Goal: Contribute content

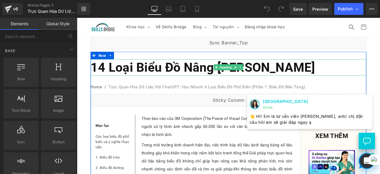
click at [149, 86] on h1 "14 Loại Biểu Đồ Nâng [PERSON_NAME]" at bounding box center [256, 76] width 327 height 19
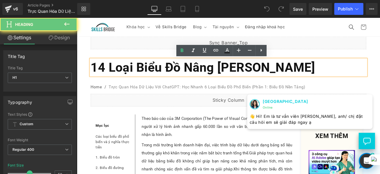
click at [149, 86] on h1 "14 Loại Biểu Đồ Nâng [PERSON_NAME]" at bounding box center [256, 76] width 327 height 19
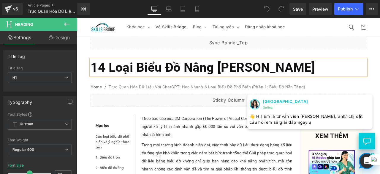
paste div
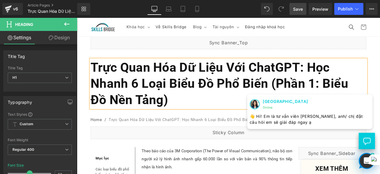
click at [301, 8] on span "Save" at bounding box center [298, 9] width 10 height 6
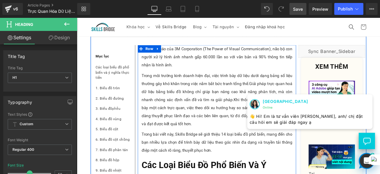
scroll to position [121, 0]
click at [199, 70] on p "Theo báo cáo của 3M Corporation (The Power of Visual Communication), não bộ con…" at bounding box center [243, 64] width 179 height 29
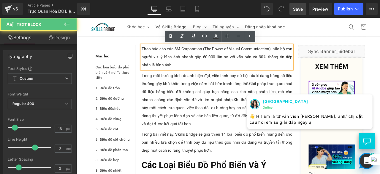
click at [199, 70] on p "Theo báo cáo của 3M Corporation (The Power of Visual Communication), não bộ con…" at bounding box center [243, 64] width 179 height 29
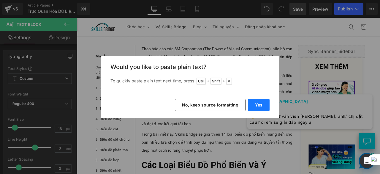
click at [263, 103] on button "Yes" at bounding box center [259, 105] width 22 height 12
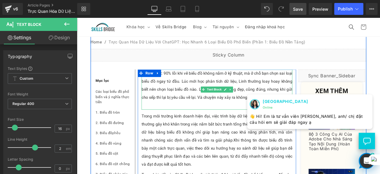
scroll to position [87, 0]
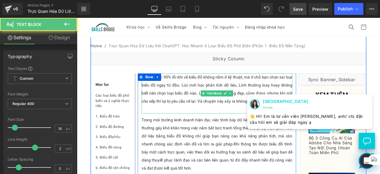
click at [196, 105] on p "Bạn có biết: 90% lỗi khi vẽ biểu đồ không nằm ở kỹ thuật, mà ở chỗ bạn chọn sai…" at bounding box center [243, 103] width 179 height 38
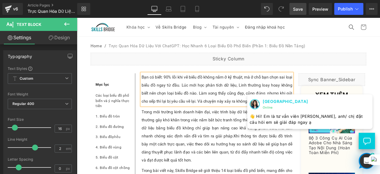
click at [168, 142] on p "Trong môi trường kinh doanh hiện đại, việc trình bày dữ liệu dưới dạng bảng số …" at bounding box center [243, 158] width 179 height 67
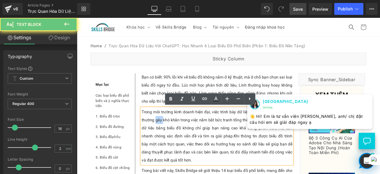
click at [168, 142] on p "Trong môi trường kinh doanh hiện đại, việc trình bày dữ liệu dưới dạng bảng số …" at bounding box center [243, 158] width 179 height 67
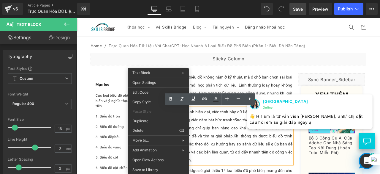
click at [229, 158] on span "Giải pháp trực quan hoá dữ liệu bằng biểu đồ không chỉ giúp bạn nâng cao khả nă…" at bounding box center [243, 148] width 179 height 25
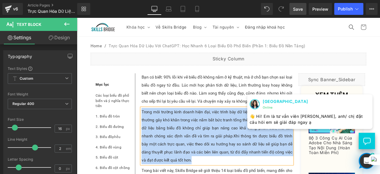
paste div
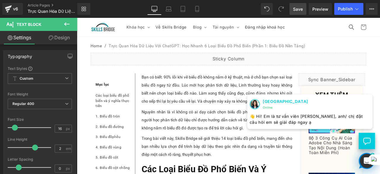
click at [301, 10] on span "Save" at bounding box center [298, 9] width 10 height 6
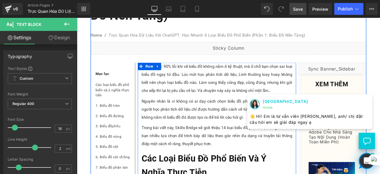
scroll to position [106, 0]
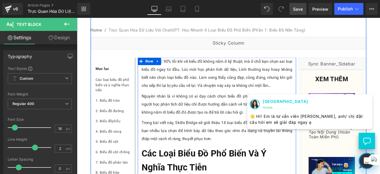
click at [186, 156] on p "Trong bài viết này, Skills Bridge sẽ giới thiệu 14 loại biểu đồ phổ biến, mang …" at bounding box center [243, 151] width 179 height 29
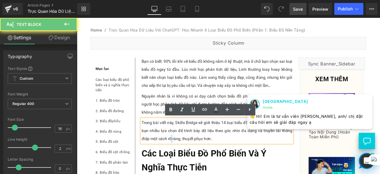
click at [186, 156] on p "Trong bài viết này, Skills Bridge sẽ giới thiệu 14 loại biểu đồ phổ biến, mang …" at bounding box center [243, 151] width 179 height 29
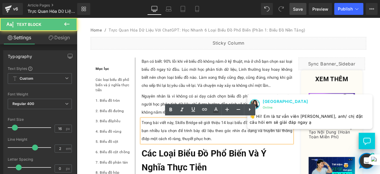
click at [186, 156] on p "Trong bài viết này, Skills Bridge sẽ giới thiệu 14 loại biểu đồ phổ biến, mang …" at bounding box center [243, 151] width 179 height 29
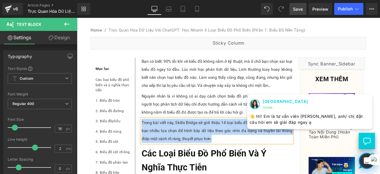
paste div
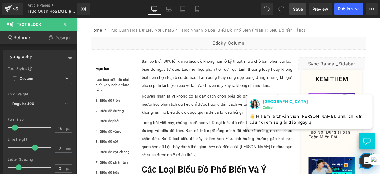
click at [300, 8] on span "Save" at bounding box center [298, 9] width 10 height 6
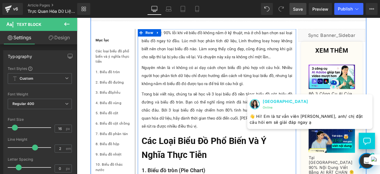
scroll to position [140, 0]
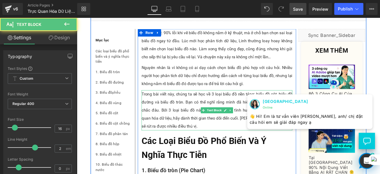
click at [189, 137] on p "Trong bài viết này, chúng ta sẽ học về 3 loại biểu đồ nền tảng: biểu đồ cột, bi…" at bounding box center [243, 127] width 179 height 48
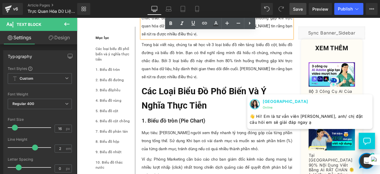
scroll to position [252, 0]
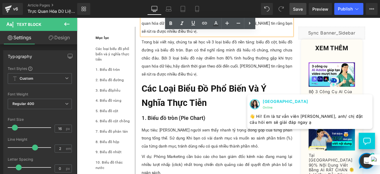
click at [212, 85] on p "Trong bài viết này, chúng ta sẽ học về 3 loại biểu đồ nền tảng: biểu đồ cột, bi…" at bounding box center [243, 66] width 179 height 48
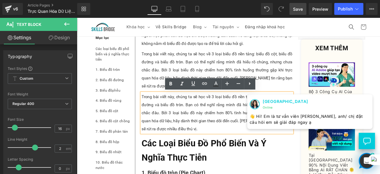
scroll to position [187, 0]
click at [206, 133] on p "Trong bài viết này, chúng ta sẽ học về 3 loại biểu đồ nền tảng: biểu đồ cột, bi…" at bounding box center [243, 131] width 179 height 48
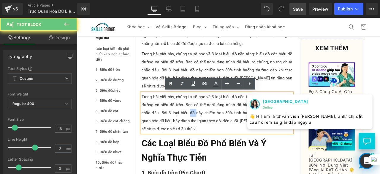
click at [206, 133] on p "Trong bài viết này, chúng ta sẽ học về 3 loại biểu đồ nền tảng: biểu đồ cột, bi…" at bounding box center [243, 131] width 179 height 48
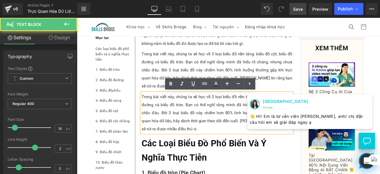
click at [169, 131] on p "Trong bài viết này, chúng ta sẽ học về 3 loại biểu đồ nền tảng: biểu đồ cột, bi…" at bounding box center [243, 131] width 179 height 48
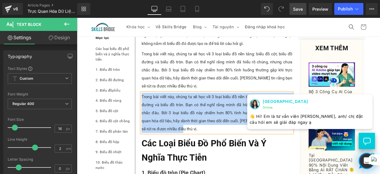
paste div
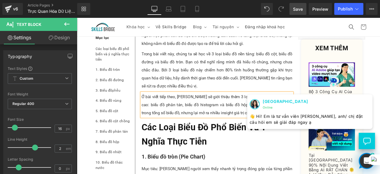
click at [299, 5] on link "Save" at bounding box center [298, 9] width 17 height 12
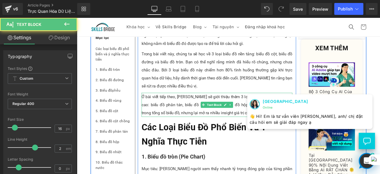
click at [188, 121] on p "Ở bài viết tiếp theo, [PERSON_NAME] sẽ giới thiệu thêm 3 loại biểu đồ thống kê …" at bounding box center [243, 121] width 179 height 29
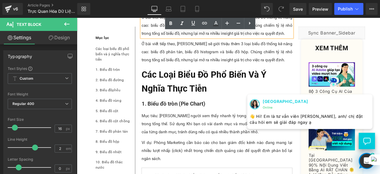
scroll to position [283, 0]
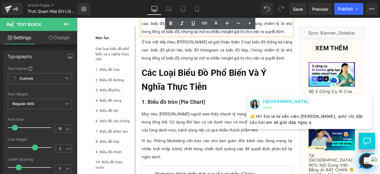
click at [182, 67] on p "Ở bài viết tiếp theo, [PERSON_NAME] sẽ giới thiệu thêm 3 loại biểu đồ thống kê …" at bounding box center [243, 56] width 179 height 29
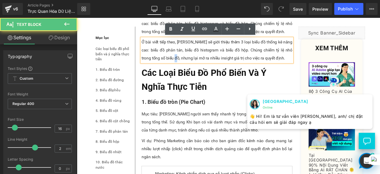
click at [182, 67] on p "Ở bài viết tiếp theo, [PERSON_NAME] sẽ giới thiệu thêm 3 loại biểu đồ thống kê …" at bounding box center [243, 56] width 179 height 29
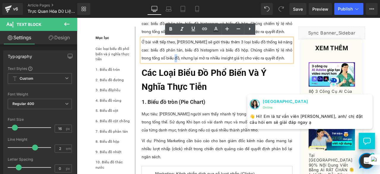
click at [182, 67] on p "Ở bài viết tiếp theo, [PERSON_NAME] sẽ giới thiệu thêm 3 loại biểu đồ thống kê …" at bounding box center [243, 56] width 179 height 29
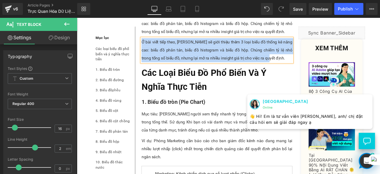
paste div
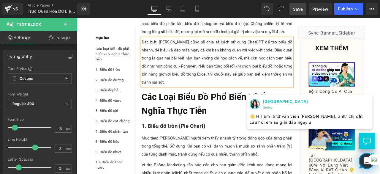
drag, startPoint x: 301, startPoint y: 13, endPoint x: 156, endPoint y: 42, distance: 148.0
click at [301, 13] on link "Save" at bounding box center [298, 9] width 17 height 12
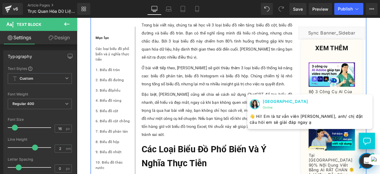
scroll to position [228, 0]
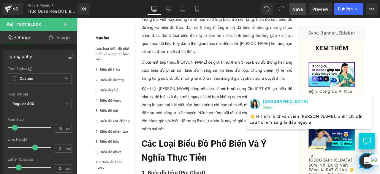
click at [303, 9] on span "Save" at bounding box center [298, 9] width 10 height 6
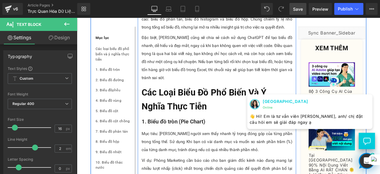
scroll to position [289, 0]
click at [167, 107] on b "Các loại biểu đồ phổ biến và ý nghĩa thực tiễn" at bounding box center [228, 114] width 148 height 29
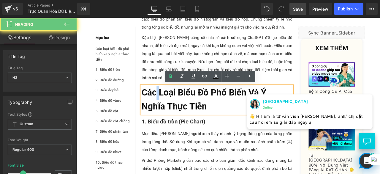
click at [167, 107] on b "Các loại biểu đồ phổ biến và ý nghĩa thực tiễn" at bounding box center [228, 114] width 148 height 29
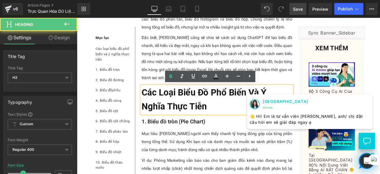
click at [206, 127] on h2 "Các loại biểu đồ phổ biến và ý nghĩa thực tiễn" at bounding box center [243, 114] width 179 height 33
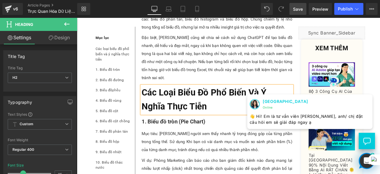
paste div
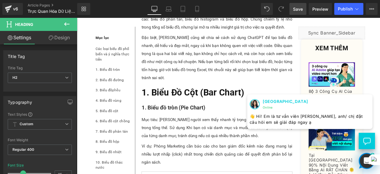
click at [301, 9] on span "Save" at bounding box center [298, 9] width 10 height 6
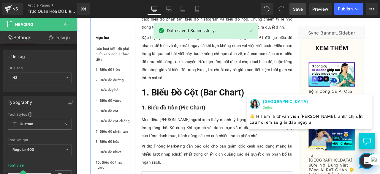
scroll to position [314, 0]
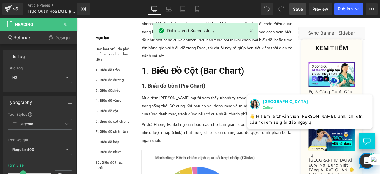
click at [196, 100] on strong "1. Biểu đồ tròn (Pie Chart)" at bounding box center [192, 98] width 76 height 7
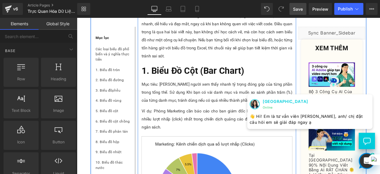
click at [198, 106] on p "Mục tiêu: Giúp người xem thấy nhanh tỷ trọng đóng góp của từng phần trong tổng …" at bounding box center [243, 106] width 179 height 29
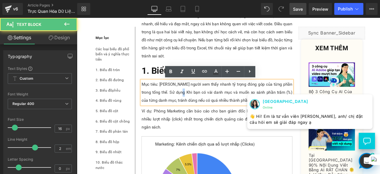
click at [198, 106] on p "Mục tiêu: Giúp người xem thấy nhanh tỷ trọng đóng góp của từng phần trong tổng …" at bounding box center [243, 106] width 179 height 29
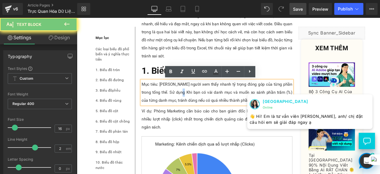
click at [198, 106] on p "Mục tiêu: Giúp người xem thấy nhanh tỷ trọng đóng góp của từng phần trong tổng …" at bounding box center [243, 106] width 179 height 29
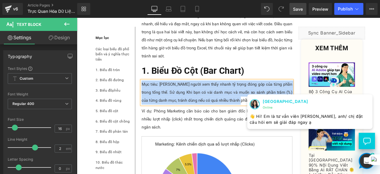
paste div
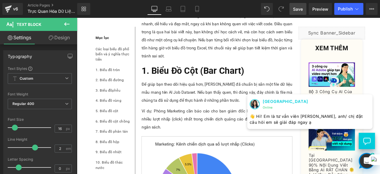
click at [296, 13] on link "Save" at bounding box center [298, 9] width 17 height 12
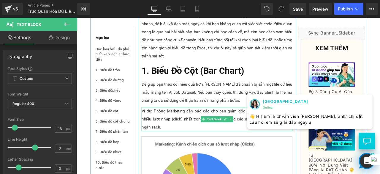
click at [185, 143] on p "Ví dụ: Phòng Marketing cần báo cáo cho ban giám đốc kênh nào đang mang lại nhiề…" at bounding box center [243, 138] width 179 height 29
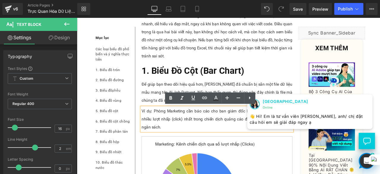
click at [178, 149] on p "Ví dụ: Phòng Marketing cần báo cáo cho ban giám đốc kênh nào đang mang lại nhiề…" at bounding box center [243, 138] width 179 height 29
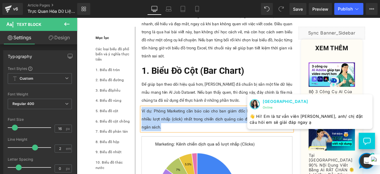
paste div
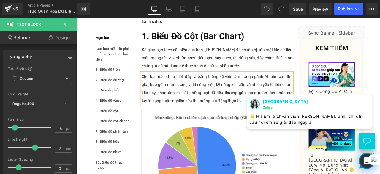
scroll to position [357, 0]
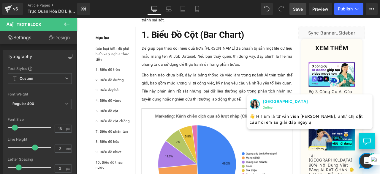
click at [296, 8] on span "Save" at bounding box center [298, 9] width 10 height 6
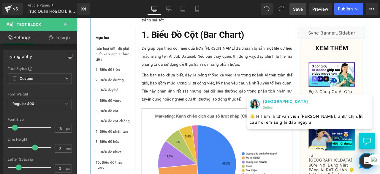
scroll to position [421, 0]
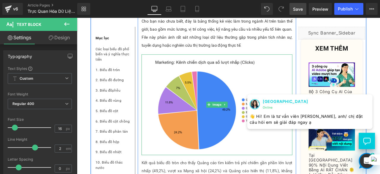
click at [216, 78] on img at bounding box center [243, 120] width 179 height 119
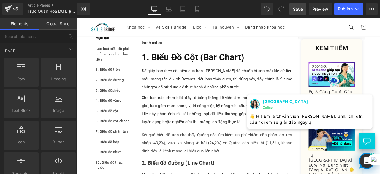
scroll to position [324, 0]
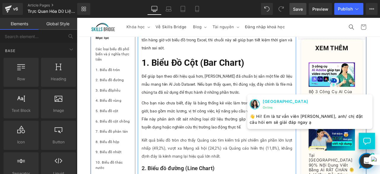
click at [185, 174] on p "Kết quả biểu đồ tròn cho thấy Quảng cáo tìm kiếm trả phí chiếm gần phần lớn lượ…" at bounding box center [243, 172] width 179 height 29
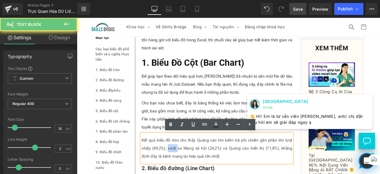
click at [185, 174] on p "Kết quả biểu đồ tròn cho thấy Quảng cáo tìm kiếm trả phí chiếm gần phần lớn lượ…" at bounding box center [243, 172] width 179 height 29
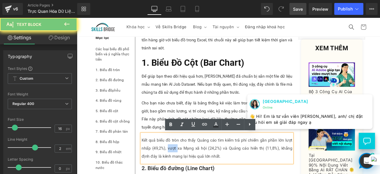
click at [185, 174] on p "Kết quả biểu đồ tròn cho thấy Quảng cáo tìm kiếm trả phí chiếm gần phần lớn lượ…" at bounding box center [243, 172] width 179 height 29
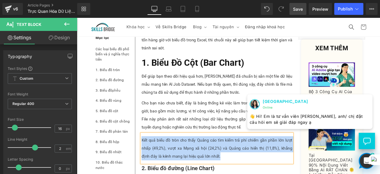
paste div
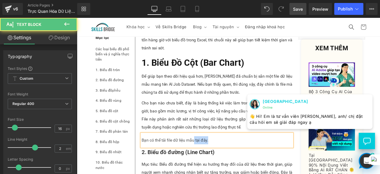
drag, startPoint x: 214, startPoint y: 163, endPoint x: 240, endPoint y: 163, distance: 26.7
click at [240, 163] on p "Bạn có thể tải file dữ liệu mẫu tại đây." at bounding box center [243, 163] width 179 height 10
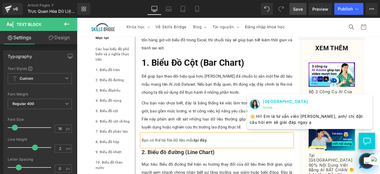
click at [299, 10] on span "Save" at bounding box center [298, 9] width 10 height 6
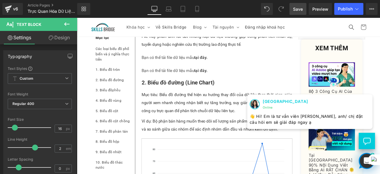
scroll to position [421, 0]
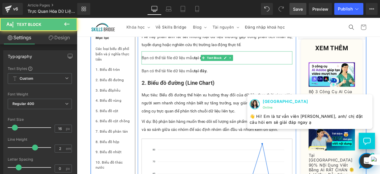
click at [194, 62] on p "Bạn có thể tải file dữ liệu mẫu tại đây." at bounding box center [243, 66] width 179 height 10
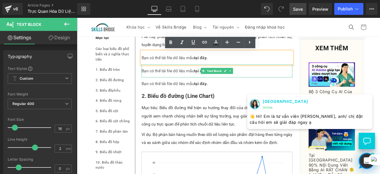
click at [204, 77] on p "Bạn có thể tải file dữ liệu mẫu tại đây." at bounding box center [243, 81] width 179 height 10
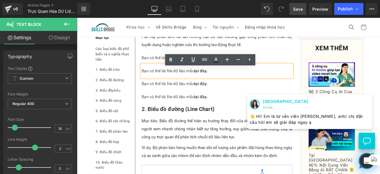
scroll to position [390, 0]
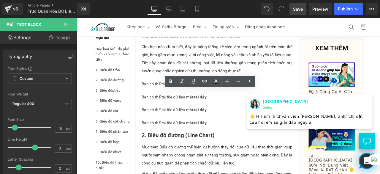
click at [292, 8] on link "Save" at bounding box center [298, 9] width 17 height 12
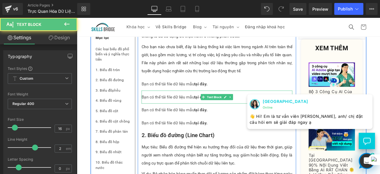
click at [205, 113] on p "Bạn có thể tải file dữ liệu mẫu tại đây." at bounding box center [243, 112] width 179 height 10
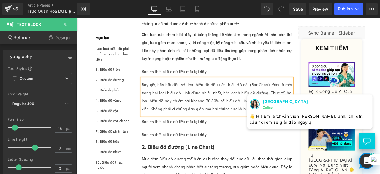
scroll to position [407, 0]
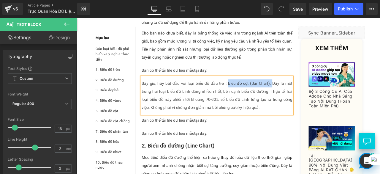
drag, startPoint x: 254, startPoint y: 94, endPoint x: 307, endPoint y: 95, distance: 53.5
click at [307, 95] on p "Bây giờ, hãy bắt đầu với loại biểu đồ đầu tiên: biểu đồ cột (Bar Chart). Đây là…" at bounding box center [243, 110] width 179 height 38
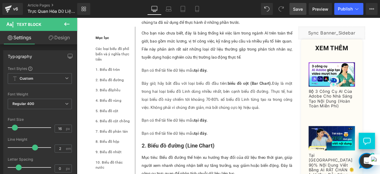
click at [301, 5] on link "Save" at bounding box center [298, 9] width 17 height 12
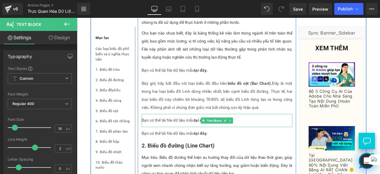
click at [198, 137] on p "Bạn có thể tải file dữ liệu mẫu tại đây." at bounding box center [243, 140] width 179 height 10
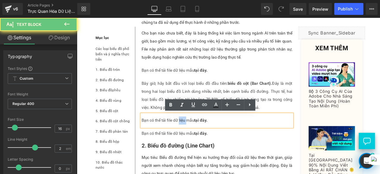
click at [198, 137] on p "Bạn có thể tải file dữ liệu mẫu tại đây." at bounding box center [243, 140] width 179 height 10
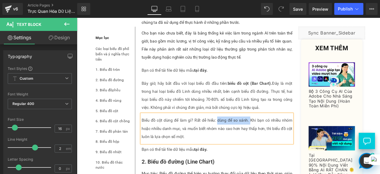
drag, startPoint x: 242, startPoint y: 139, endPoint x: 280, endPoint y: 139, distance: 38.3
click at [280, 139] on p "Biểu đồ cột dùng để làm gì? Rất dễ hiểu: dùng để so sánh. Khi bạn có nhiều nhóm…" at bounding box center [243, 149] width 179 height 29
drag, startPoint x: 299, startPoint y: 7, endPoint x: 157, endPoint y: 129, distance: 187.6
click at [299, 7] on span "Save" at bounding box center [298, 9] width 10 height 6
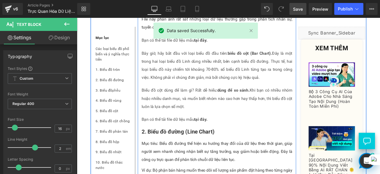
scroll to position [443, 0]
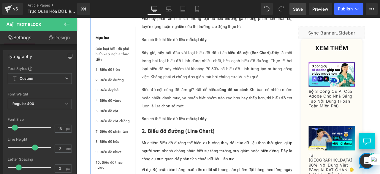
click at [181, 138] on p "Bạn có thể tải file dữ liệu mẫu tại đây." at bounding box center [243, 138] width 179 height 10
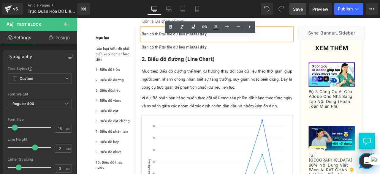
scroll to position [546, 0]
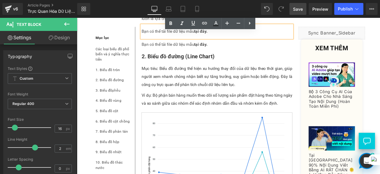
click at [179, 38] on p "Bạn có thể tải file dữ liệu mẫu tại đây." at bounding box center [243, 34] width 179 height 10
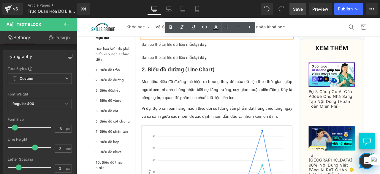
scroll to position [496, 0]
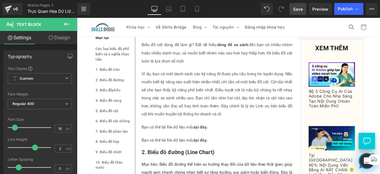
click at [298, 6] on span "Save" at bounding box center [298, 9] width 10 height 6
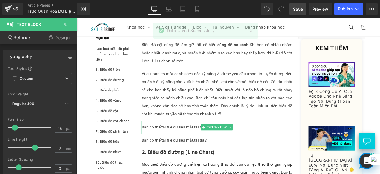
click at [177, 144] on p "Bạn có thể tải file dữ liệu mẫu tại đây." at bounding box center [243, 148] width 179 height 10
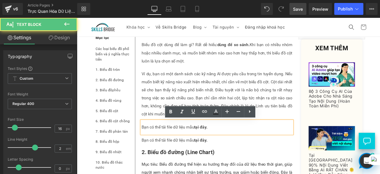
click at [177, 144] on p "Bạn có thể tải file dữ liệu mẫu tại đây." at bounding box center [243, 148] width 179 height 10
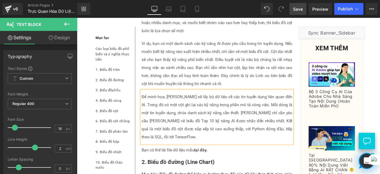
scroll to position [532, 0]
click at [220, 171] on strong "tại đây." at bounding box center [224, 174] width 16 height 6
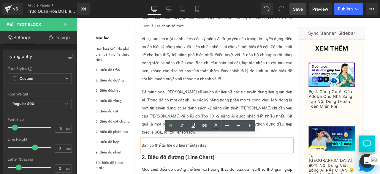
click at [219, 0] on div "You are previewing how the will restyle your page. You can not edit Elements in…" at bounding box center [190, 0] width 380 height 0
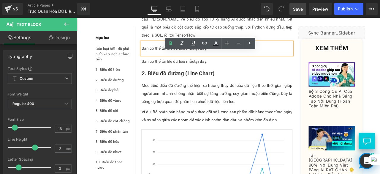
scroll to position [663, 0]
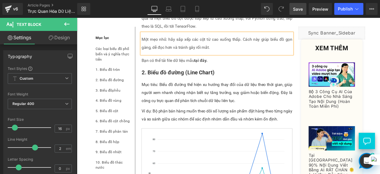
click at [300, 8] on span "Save" at bounding box center [298, 9] width 10 height 6
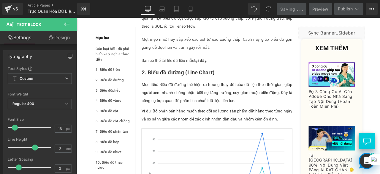
scroll to position [603, 0]
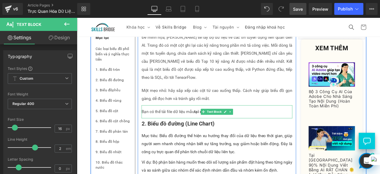
click at [185, 124] on p "Bạn có thể tải file dữ liệu mẫu tại đây." at bounding box center [243, 129] width 179 height 10
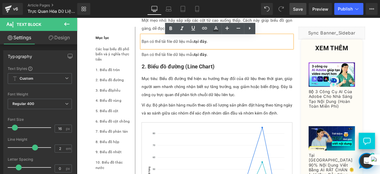
scroll to position [688, 0]
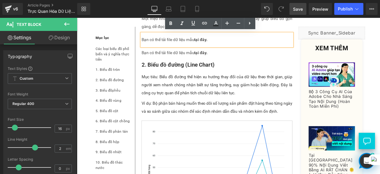
click at [199, 54] on p "Bạn có thể tải file dữ liệu mẫu tại đây." at bounding box center [243, 59] width 179 height 10
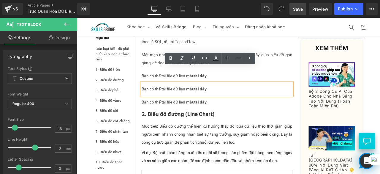
scroll to position [645, 0]
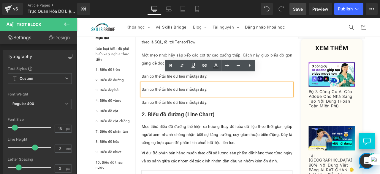
click at [156, 82] on p "Bạn có thể tải file dữ liệu mẫu tại đây." at bounding box center [243, 87] width 179 height 10
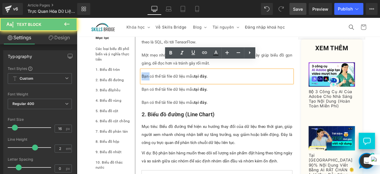
click at [156, 82] on p "Bạn có thể tải file dữ liệu mẫu tại đây." at bounding box center [243, 87] width 179 height 10
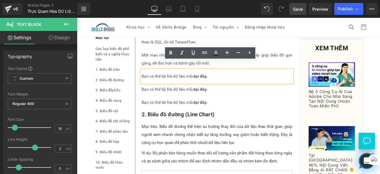
click at [168, 82] on p "Bạn có thể tải file dữ liệu mẫu tại đây." at bounding box center [243, 87] width 179 height 10
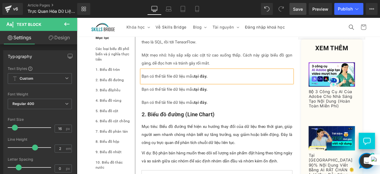
paste div
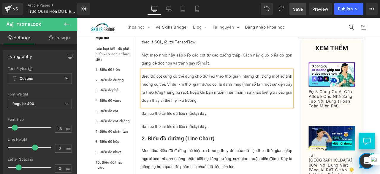
click at [192, 126] on p "Bạn có thể tải file dữ liệu mẫu tại đây." at bounding box center [243, 131] width 179 height 10
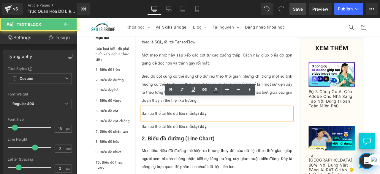
click at [242, 127] on div "Bạn có thể tải file dữ liệu mẫu tại đây." at bounding box center [243, 130] width 179 height 15
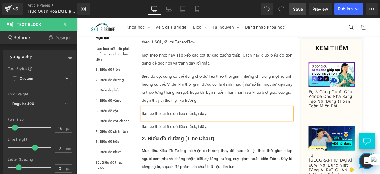
paste div
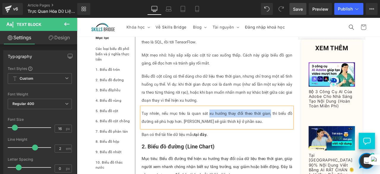
drag, startPoint x: 232, startPoint y: 121, endPoint x: 305, endPoint y: 125, distance: 72.3
click at [305, 126] on p "Tuy nhiên, nếu mục tiêu là quan sát xu hướng thay đổi theo thời gian, thì biểu …" at bounding box center [243, 135] width 179 height 19
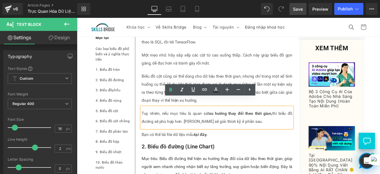
click at [264, 151] on p "Bạn có thể tải file dữ liệu mẫu tại đây." at bounding box center [243, 156] width 179 height 10
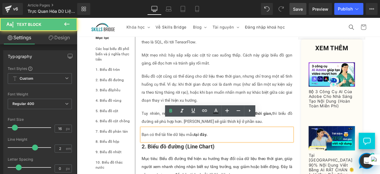
click at [312, 127] on p "Tuy nhiên, nếu mục tiêu là quan sát xu hướng thay đổi theo thời gian, thì biểu …" at bounding box center [243, 135] width 179 height 19
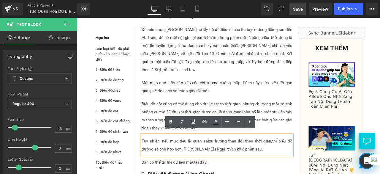
scroll to position [612, 0]
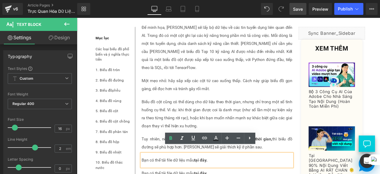
drag, startPoint x: 296, startPoint y: 140, endPoint x: 245, endPoint y: 141, distance: 50.8
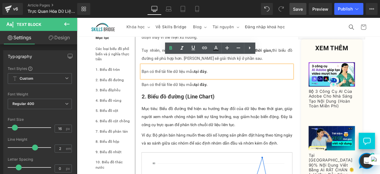
scroll to position [718, 0]
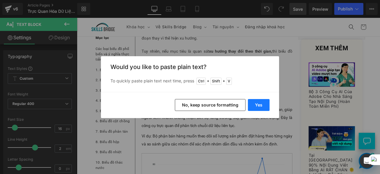
click at [257, 103] on button "Yes" at bounding box center [259, 105] width 22 height 12
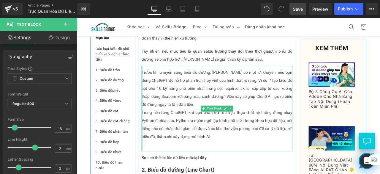
click at [154, 120] on div at bounding box center [154, 125] width 1 height 101
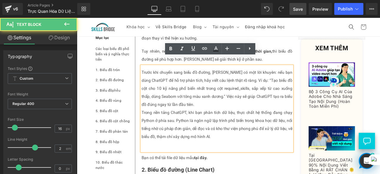
click at [154, 125] on p "Trong nền tảng ChatGPT, khi bạn phân tích dữ liệu, thực chất hệ thống đang chạy…" at bounding box center [243, 144] width 179 height 38
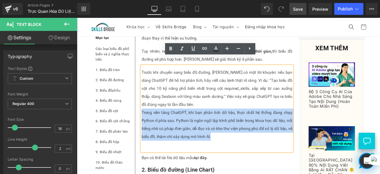
drag, startPoint x: 152, startPoint y: 119, endPoint x: 249, endPoint y: 149, distance: 101.4
click at [249, 149] on p "Trong nền tảng ChatGPT, khi bạn phân tích dữ liệu, thực chất hệ thống đang chạy…" at bounding box center [243, 144] width 179 height 38
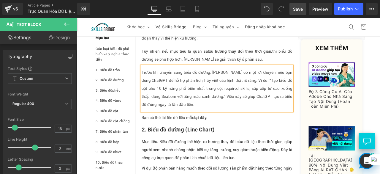
click at [298, 9] on span "Save" at bounding box center [298, 9] width 10 height 6
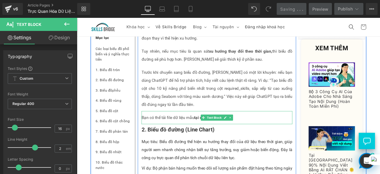
click at [209, 131] on p "Bạn có thể tải file dữ liệu mẫu tại đây." at bounding box center [243, 136] width 179 height 10
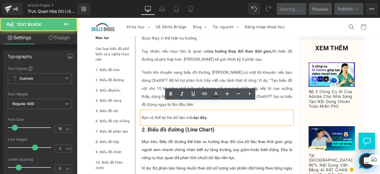
click at [209, 131] on p "Bạn có thể tải file dữ liệu mẫu tại đây." at bounding box center [243, 136] width 179 height 10
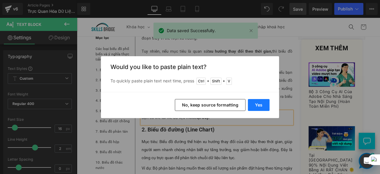
click at [263, 103] on button "Yes" at bounding box center [259, 105] width 22 height 12
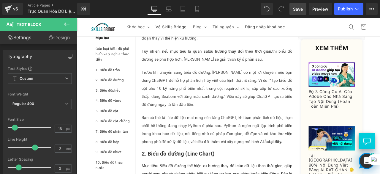
click at [298, 9] on span "Save" at bounding box center [298, 9] width 10 height 6
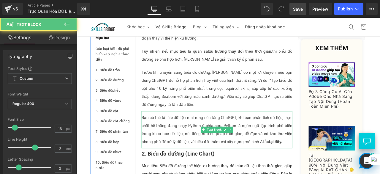
click at [300, 148] on p "Bạn có thể tải file dữ liệu maTrong nền tảng ChatGPT, khi bạn phân tích dữ liệu…" at bounding box center [243, 150] width 179 height 38
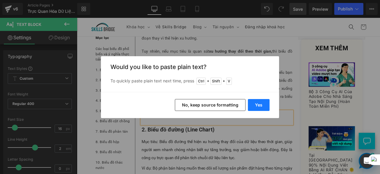
click at [260, 104] on button "Yes" at bounding box center [259, 105] width 22 height 12
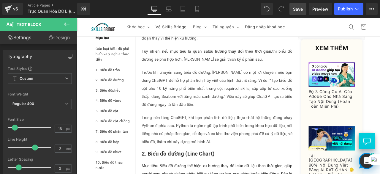
click at [295, 10] on span "Save" at bounding box center [298, 9] width 10 height 6
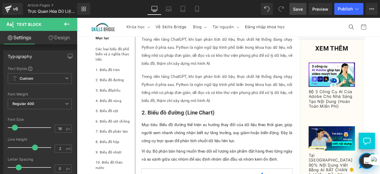
scroll to position [787, 0]
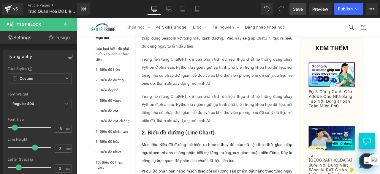
click at [201, 110] on p "Trong nền tảng ChatGPT, khi bạn phân tích dữ liệu, thực chất hệ thống đang chạy…" at bounding box center [243, 125] width 179 height 38
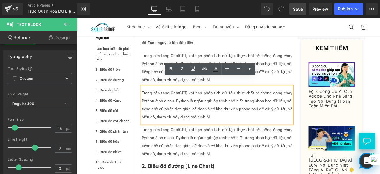
scroll to position [791, 0]
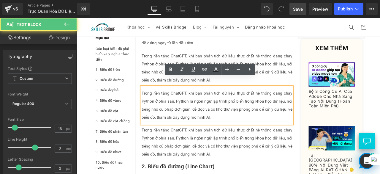
click at [214, 109] on p "Trong nền tảng ChatGPT, khi bạn phân tích dữ liệu, thực chất hệ thống đang chạy…" at bounding box center [243, 121] width 179 height 38
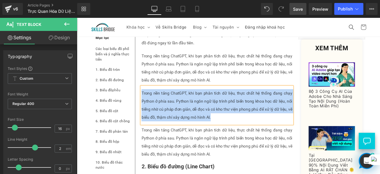
paste div
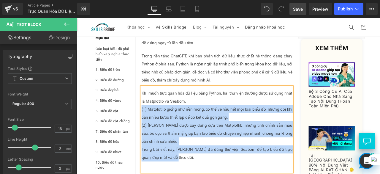
drag, startPoint x: 152, startPoint y: 115, endPoint x: 184, endPoint y: 175, distance: 67.3
click at [184, 174] on div "Khi muốn trực quan hóa dữ liệu bằng Python, hai thư viện thường được sử dụng nh…" at bounding box center [243, 149] width 179 height 101
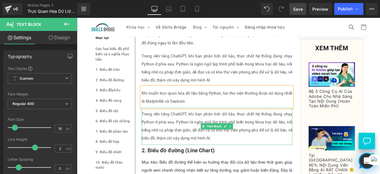
click at [201, 132] on p "Trong nền tảng ChatGPT, khi bạn phân tích dữ liệu, thực chất hệ thống đang chạy…" at bounding box center [243, 146] width 179 height 38
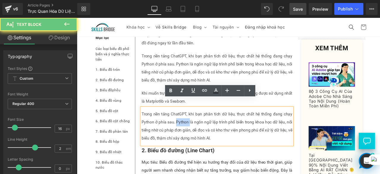
click at [201, 132] on p "Trong nền tảng ChatGPT, khi bạn phân tích dữ liệu, thực chất hệ thống đang chạy…" at bounding box center [243, 146] width 179 height 38
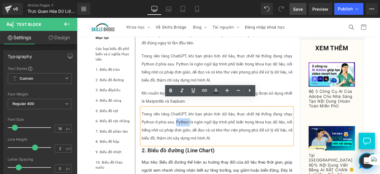
click at [201, 132] on p "Trong nền tảng ChatGPT, khi bạn phân tích dữ liệu, thực chất hệ thống đang chạy…" at bounding box center [243, 146] width 179 height 38
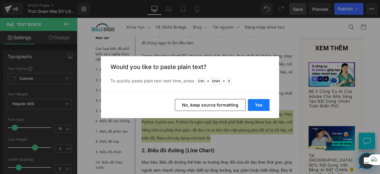
click at [263, 105] on button "Yes" at bounding box center [259, 105] width 22 height 12
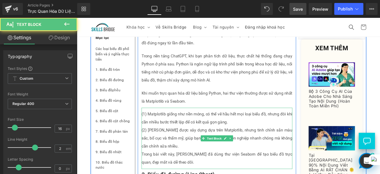
click at [201, 130] on p "(1) Matplotlib giống như nền móng, có thể vẽ hầu hết mọi loại biểu đồ, nhưng đô…" at bounding box center [243, 136] width 179 height 19
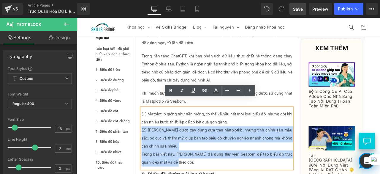
drag, startPoint x: 152, startPoint y: 143, endPoint x: 193, endPoint y: 180, distance: 55.1
click at [193, 174] on div "(1) Matplotlib giống như nền móng, có thể vẽ hầu hết mọi loại biểu đồ, nhưng đô…" at bounding box center [243, 160] width 179 height 73
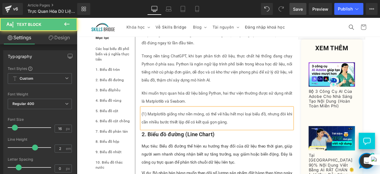
click at [154, 127] on p "(1) Matplotlib giống như nền móng, có thể vẽ hầu hết mọi loại biểu đồ, nhưng đô…" at bounding box center [243, 136] width 179 height 19
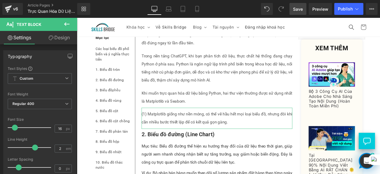
click at [56, 38] on link "Design" at bounding box center [59, 37] width 39 height 13
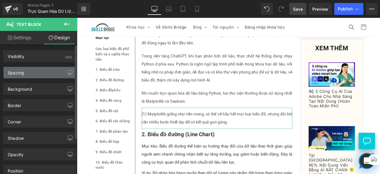
click at [40, 71] on div "Spacing" at bounding box center [40, 72] width 73 height 11
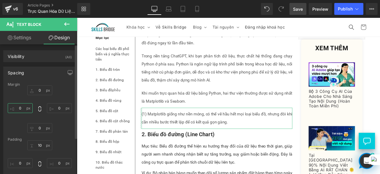
click at [23, 105] on input "text" at bounding box center [20, 108] width 25 height 10
type input "10"
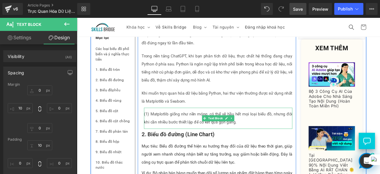
click at [206, 127] on p "(1) Matplotlib giống như nền móng, có thể vẽ hầu hết mọi loại biểu đồ, nhưng đô…" at bounding box center [245, 136] width 176 height 19
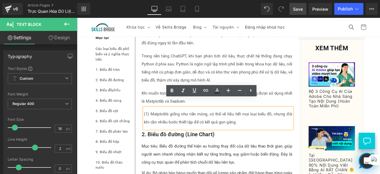
click at [303, 9] on span "Save" at bounding box center [298, 9] width 10 height 6
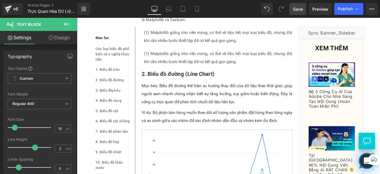
scroll to position [889, 0]
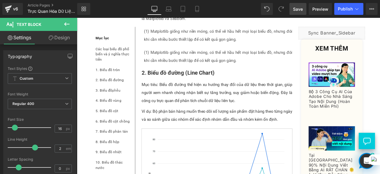
click at [189, 54] on p "(1) Matplotlib giống như nền móng, có thể vẽ hầu hết mọi loại biểu đồ, nhưng đô…" at bounding box center [245, 63] width 176 height 19
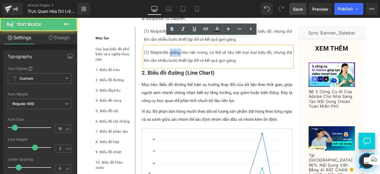
click at [189, 54] on p "(1) Matplotlib giống như nền móng, có thể vẽ hầu hết mọi loại biểu đồ, nhưng đô…" at bounding box center [245, 63] width 176 height 19
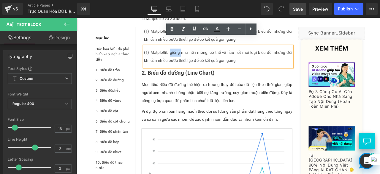
click at [189, 54] on p "(1) Matplotlib giống như nền móng, có thể vẽ hầu hết mọi loại biểu đồ, nhưng đô…" at bounding box center [245, 63] width 176 height 19
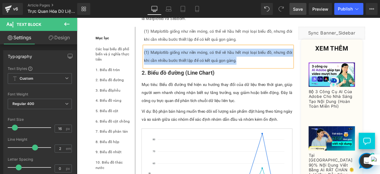
paste div
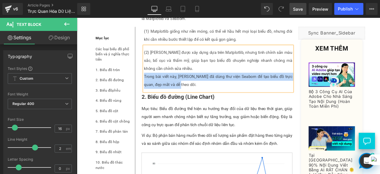
drag, startPoint x: 155, startPoint y: 78, endPoint x: 187, endPoint y: 88, distance: 33.4
click at [187, 88] on p "Trong bài viết này, [PERSON_NAME] đã dùng thư viện Seaborn để tạo biểu đồ trực …" at bounding box center [245, 92] width 176 height 19
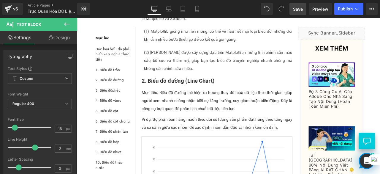
click at [301, 9] on span "Save" at bounding box center [298, 9] width 10 height 6
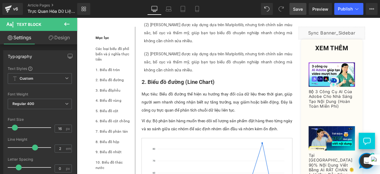
scroll to position [923, 0]
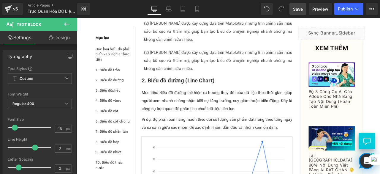
click at [207, 62] on p "(2) [PERSON_NAME] được xây dựng dựa trên Matplotlib, nhưng tinh chỉnh sẵn màu s…" at bounding box center [245, 68] width 176 height 29
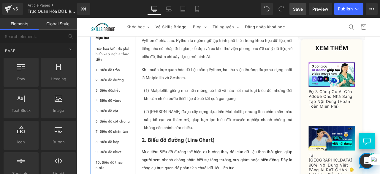
scroll to position [802, 0]
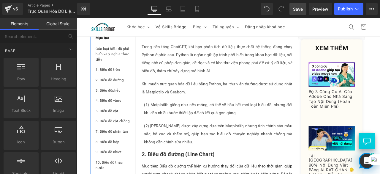
click at [236, 92] on div "Khi muốn trực quan hóa dữ liệu bằng Python, hai thư viện thường được sử dụng nh…" at bounding box center [243, 100] width 179 height 25
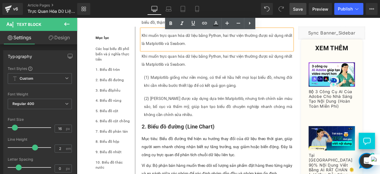
scroll to position [864, 0]
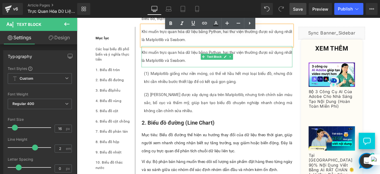
click at [214, 54] on p "Khi muốn trực quan hóa dữ liệu bằng Python, hai thư viện thường được sử dụng nh…" at bounding box center [243, 63] width 179 height 19
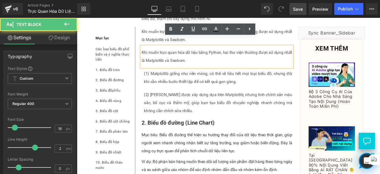
drag, startPoint x: 238, startPoint y: 55, endPoint x: 237, endPoint y: 71, distance: 15.5
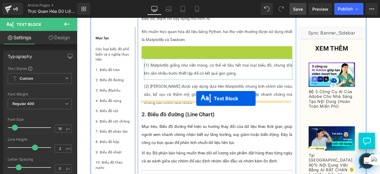
drag, startPoint x: 224, startPoint y: 53, endPoint x: 218, endPoint y: 113, distance: 60.9
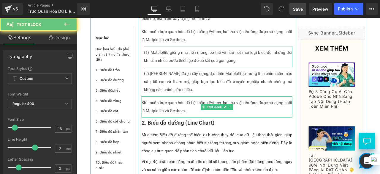
click at [165, 118] on p "Khi muốn trực quan hóa dữ liệu bằng Python, hai thư viện thường được sử dụng nh…" at bounding box center [243, 123] width 179 height 19
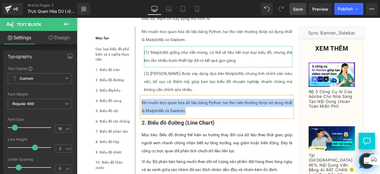
paste div
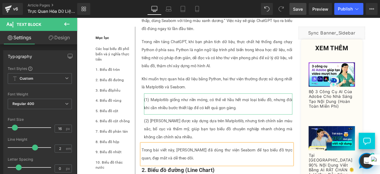
scroll to position [808, 0]
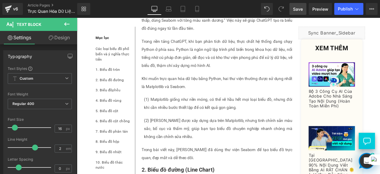
drag, startPoint x: 301, startPoint y: 10, endPoint x: 154, endPoint y: 89, distance: 166.2
click at [301, 10] on span "Save" at bounding box center [298, 9] width 10 height 6
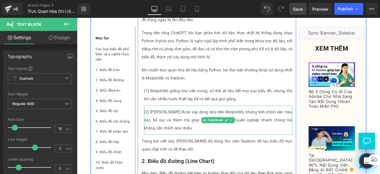
scroll to position [819, 0]
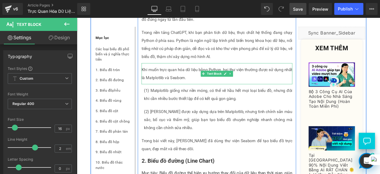
click at [197, 75] on p "Khi muốn trực quan hóa dữ liệu bằng Python, hai thư viện thường được sử dụng nh…" at bounding box center [243, 84] width 179 height 19
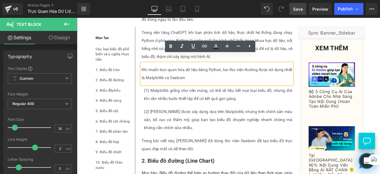
click at [165, 81] on p "Khi muốn trực quan hóa dữ liệu bằng Python, hai thư viện thường được sử dụng nh…" at bounding box center [243, 84] width 179 height 19
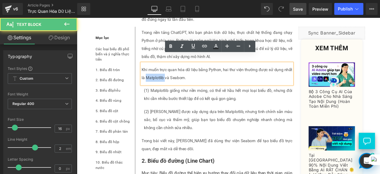
click at [165, 81] on p "Khi muốn trực quan hóa dữ liệu bằng Python, hai thư viện thường được sử dụng nh…" at bounding box center [243, 84] width 179 height 19
click at [196, 80] on p "Khi muốn trực quan hóa dữ liệu bằng Python, hai thư viện thường được sử dụng nh…" at bounding box center [243, 84] width 179 height 19
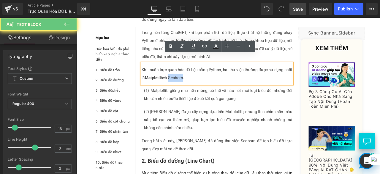
click at [196, 80] on p "Khi muốn trực quan hóa dữ liệu bằng Python, hai thư viện thường được sử dụng nh…" at bounding box center [243, 84] width 179 height 19
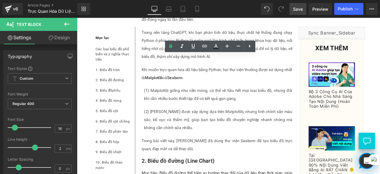
click at [303, 9] on span "Save" at bounding box center [298, 9] width 10 height 6
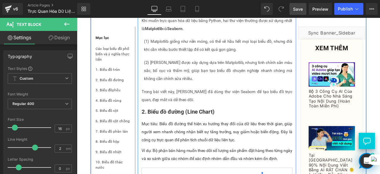
scroll to position [878, 0]
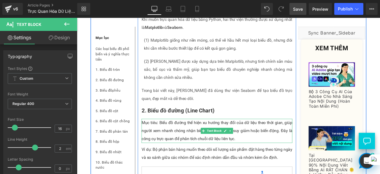
click at [190, 144] on p "Mục tiêu: Biểu đồ đường thể hiện xu hướng thay đổi của dữ liệu theo thời gian, …" at bounding box center [243, 151] width 179 height 29
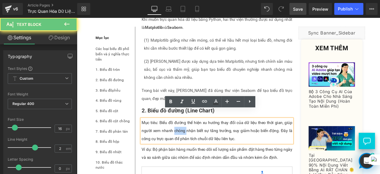
click at [190, 144] on p "Mục tiêu: Biểu đồ đường thể hiện xu hướng thay đổi của dữ liệu theo thời gian, …" at bounding box center [243, 151] width 179 height 29
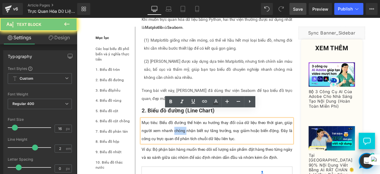
click at [190, 144] on p "Mục tiêu: Biểu đồ đường thể hiện xu hướng thay đổi của dữ liệu theo thời gian, …" at bounding box center [243, 151] width 179 height 29
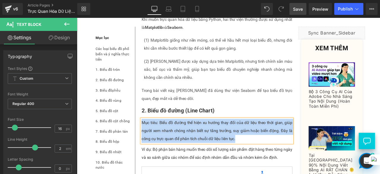
paste div
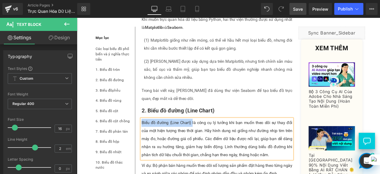
drag, startPoint x: 212, startPoint y: 130, endPoint x: 152, endPoint y: 132, distance: 59.5
click at [154, 137] on p "Biểu đồ đường (Line Chart) là công cụ lý tưởng khi bạn muốn theo dõi sự thay đổ…" at bounding box center [243, 161] width 179 height 48
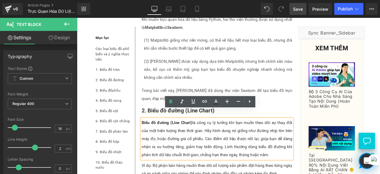
click at [300, 8] on span "Save" at bounding box center [298, 9] width 10 height 6
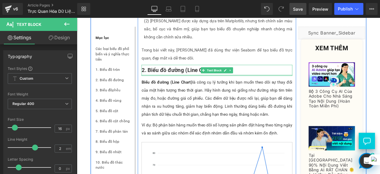
scroll to position [927, 0]
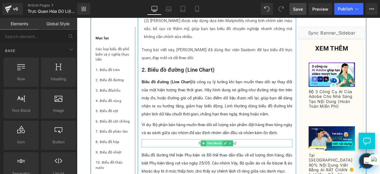
click at [239, 163] on span "Text Block" at bounding box center [240, 166] width 20 height 7
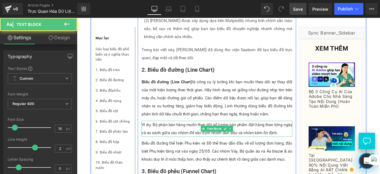
click at [216, 140] on div "Ví dụ: Bộ phận bán hàng muốn theo dõi số lượng sản phẩm đặt hàng theo từng ngày…" at bounding box center [243, 149] width 179 height 19
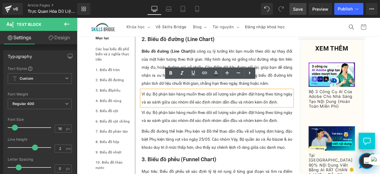
scroll to position [962, 0]
click at [201, 104] on div "Ví dụ: Bộ phận bán hàng muốn theo dõi số lượng sản phẩm đặt hàng theo từng ngày…" at bounding box center [243, 113] width 179 height 19
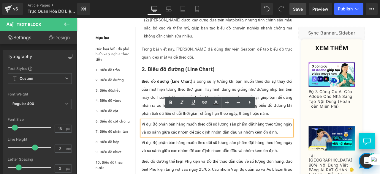
scroll to position [940, 0]
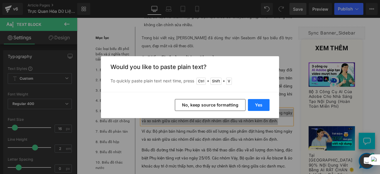
click at [256, 102] on button "Yes" at bounding box center [259, 105] width 22 height 12
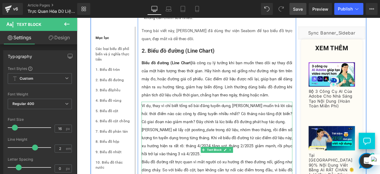
scroll to position [950, 0]
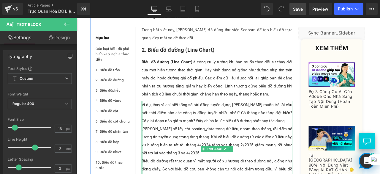
click at [154, 139] on div at bounding box center [154, 173] width 1 height 114
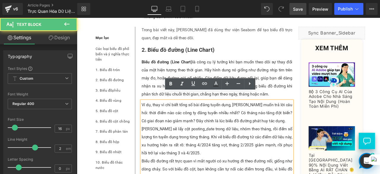
click at [154, 145] on div "Linh sẽ lấy cột posting_date trong dữ liệu, nhóm theo tháng, rồi đếm số lượng t…" at bounding box center [243, 164] width 179 height 38
click at [172, 145] on div "Linh sẽ lấy cột posting_date trong dữ liệu, nhóm theo tháng, rồi đếm số lượng t…" at bounding box center [243, 164] width 179 height 38
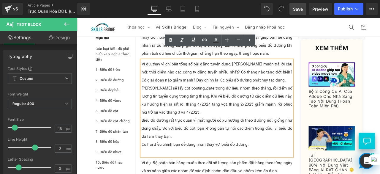
scroll to position [993, 0]
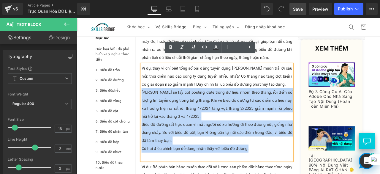
drag, startPoint x: 289, startPoint y: 165, endPoint x: 152, endPoint y: 96, distance: 153.8
click at [154, 96] on div "Ví dụ, thay vì chỉ biết tổng số bài đăng tuyển dụng, Linh muốn trả lời câu hỏi:…" at bounding box center [243, 130] width 179 height 114
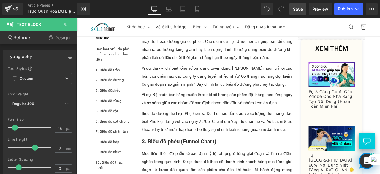
click at [303, 8] on span "Save" at bounding box center [298, 9] width 10 height 6
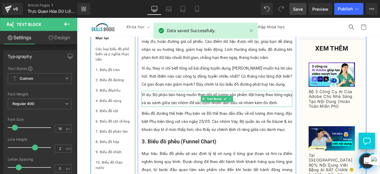
click at [282, 105] on div "Ví dụ: Bộ phận bán hàng muốn theo dõi số lượng sản phẩm đặt hàng theo từng ngày…" at bounding box center [243, 113] width 179 height 19
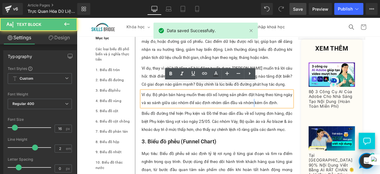
click at [282, 105] on div "Ví dụ: Bộ phận bán hàng muốn theo dõi số lượng sản phẩm đặt hàng theo từng ngày…" at bounding box center [243, 113] width 179 height 19
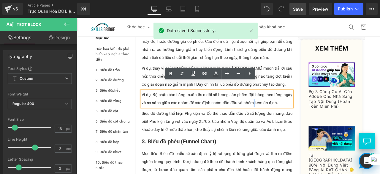
click at [282, 105] on div "Ví dụ: Bộ phận bán hàng muốn theo dõi số lượng sản phẩm đặt hàng theo từng ngày…" at bounding box center [243, 113] width 179 height 19
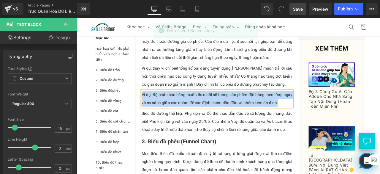
paste div
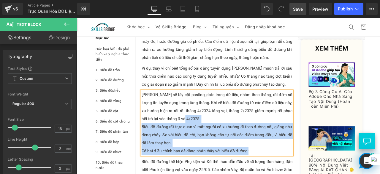
drag, startPoint x: 225, startPoint y: 128, endPoint x: 290, endPoint y: 165, distance: 74.4
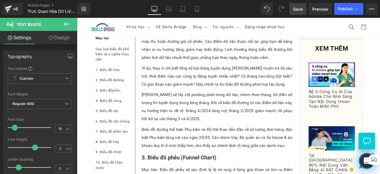
click at [295, 11] on span "Save" at bounding box center [298, 9] width 10 height 6
click at [201, 156] on p "Biểu đồ đường thể hiện Phụ kiện và Đồ thể thao dẫn đầu về số lượng đơn hàng, đặ…" at bounding box center [243, 159] width 179 height 29
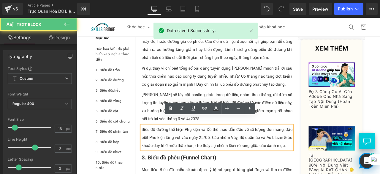
click at [238, 152] on p "Biểu đồ đường thể hiện Phụ kiện và Đồ thể thao dẫn đầu về số lượng đơn hàng, đặ…" at bounding box center [243, 159] width 179 height 29
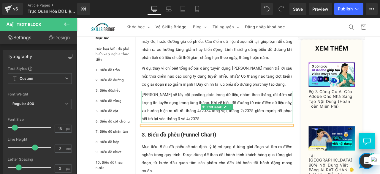
scroll to position [979, 0]
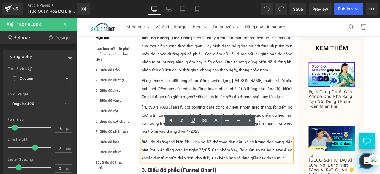
click at [284, 163] on p "Biểu đồ đường thể hiện Phụ kiện và Đồ thể thao dẫn đầu về số lượng đơn hàng, đặ…" at bounding box center [243, 174] width 179 height 29
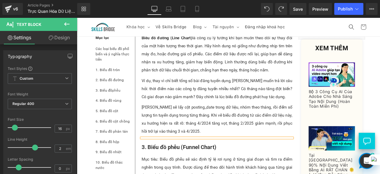
click at [270, 126] on div "Linh sẽ lấy cột posting_date trong dữ liệu, nhóm theo tháng, rồi đếm số lượng t…" at bounding box center [243, 138] width 179 height 38
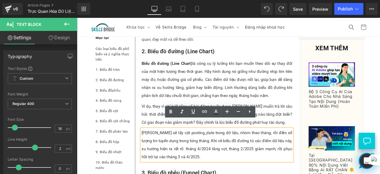
scroll to position [948, 0]
click at [258, 89] on icon at bounding box center [259, 91] width 3 height 4
click at [310, 121] on div "Ví dụ, thay vì chỉ biết tổng số bài đăng tuyển dụng, [PERSON_NAME] muốn trả lời…" at bounding box center [243, 132] width 179 height 29
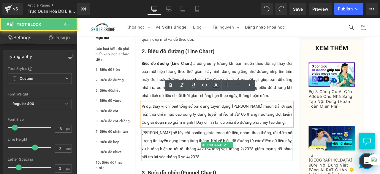
click at [278, 163] on div "Linh sẽ lấy cột posting_date trong dữ liệu, nhóm theo tháng, rồi đếm số lượng t…" at bounding box center [243, 168] width 179 height 38
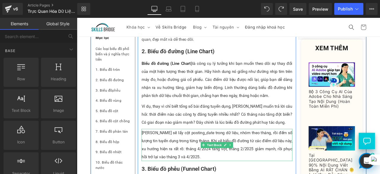
click at [297, 166] on div "Linh sẽ lấy cột posting_date trong dữ liệu, nhóm theo tháng, rồi đếm số lượng t…" at bounding box center [243, 168] width 179 height 38
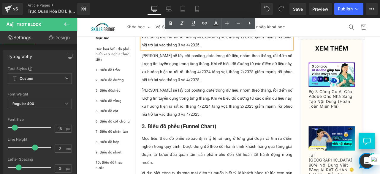
scroll to position [1080, 0]
click at [217, 78] on div "Linh sẽ lấy cột posting_date trong dữ liệu, nhóm theo tháng, rồi đếm số lượng t…" at bounding box center [243, 77] width 179 height 38
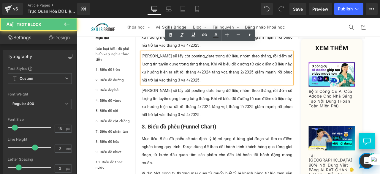
click at [225, 84] on div "Linh sẽ lấy cột posting_date trong dữ liệu, nhóm theo tháng, rồi đếm số lượng t…" at bounding box center [243, 77] width 179 height 38
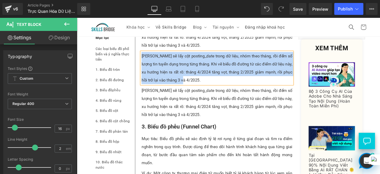
paste div
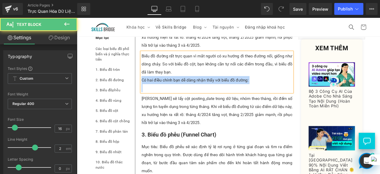
drag, startPoint x: 173, startPoint y: 88, endPoint x: 146, endPoint y: 79, distance: 28.7
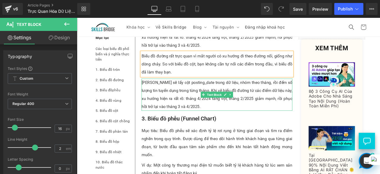
click at [181, 107] on div "Linh sẽ lấy cột posting_date trong dữ liệu, nhóm theo tháng, rồi đếm số lượng t…" at bounding box center [243, 109] width 179 height 38
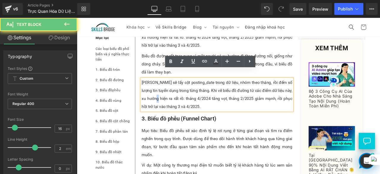
click at [181, 107] on div "Linh sẽ lấy cột posting_date trong dữ liệu, nhóm theo tháng, rồi đếm số lượng t…" at bounding box center [243, 109] width 179 height 38
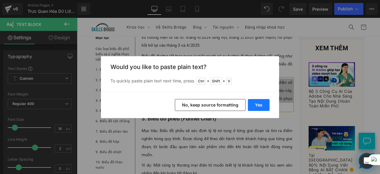
click at [259, 103] on button "Yes" at bounding box center [259, 105] width 22 height 12
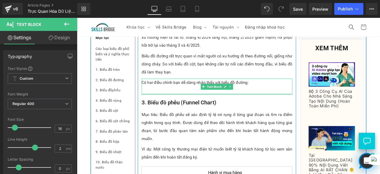
click at [268, 107] on div at bounding box center [243, 107] width 179 height 1
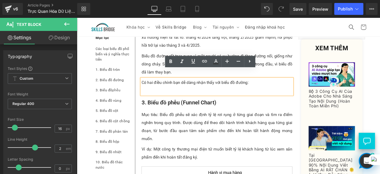
click at [267, 99] on div at bounding box center [243, 104] width 179 height 10
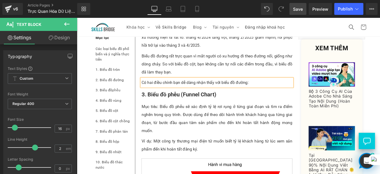
click at [298, 8] on span "Save" at bounding box center [298, 9] width 10 height 6
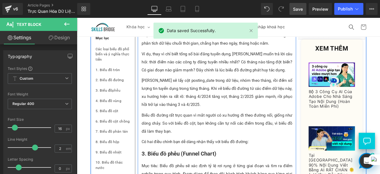
scroll to position [1010, 0]
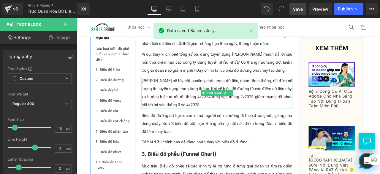
click at [209, 99] on div "Linh sẽ lấy cột posting_date trong dữ liệu, nhóm theo tháng, rồi đếm số lượng t…" at bounding box center [243, 107] width 179 height 38
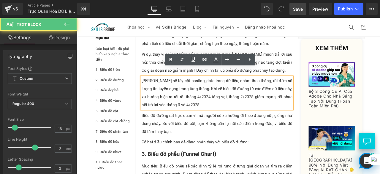
click at [187, 88] on div "Linh sẽ lấy cột posting_date trong dữ liệu, nhóm theo tháng, rồi đếm số lượng t…" at bounding box center [243, 107] width 179 height 38
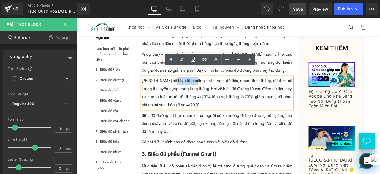
drag, startPoint x: 187, startPoint y: 83, endPoint x: 195, endPoint y: 83, distance: 8.0
click at [195, 88] on div "Linh sẽ lấy cột posting_date trong dữ liệu, nhóm theo tháng, rồi đếm số lượng t…" at bounding box center [243, 107] width 179 height 38
click at [298, 5] on link "Save" at bounding box center [298, 9] width 17 height 12
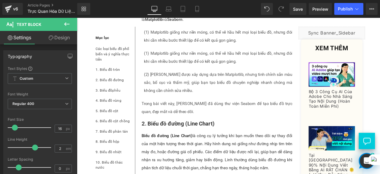
scroll to position [889, 0]
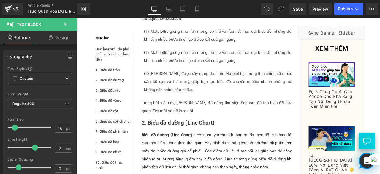
click at [244, 58] on p "(1) Matplotlib giống như nền móng, có thể vẽ hầu hết mọi loại biểu đồ, nhưng đô…" at bounding box center [245, 63] width 176 height 19
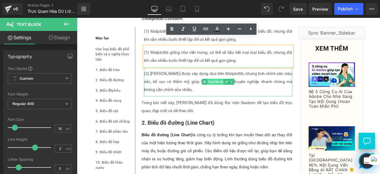
click at [232, 90] on span "Text Block" at bounding box center [242, 93] width 20 height 7
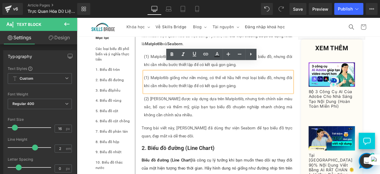
scroll to position [846, 0]
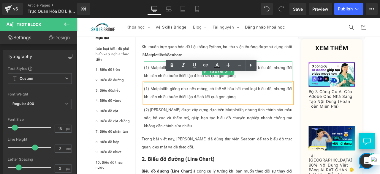
click at [167, 72] on p "(1) Matplotlib giống như nền móng, có thể vẽ hầu hết mọi loại biểu đồ, nhưng đô…" at bounding box center [245, 81] width 176 height 19
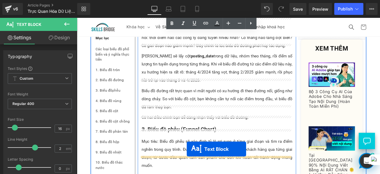
scroll to position [1060, 0]
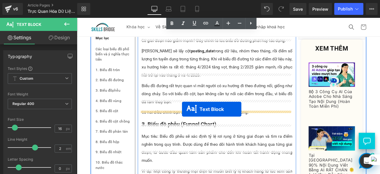
drag, startPoint x: 226, startPoint y: 94, endPoint x: 201, endPoint y: 127, distance: 41.3
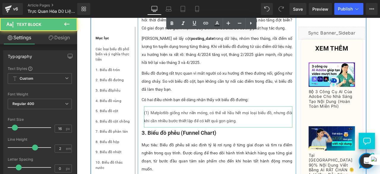
scroll to position [1045, 0]
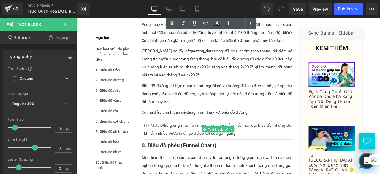
click at [180, 141] on p "(1) Matplotlib giống như nền móng, có thể vẽ hầu hết mọi loại biểu đồ, nhưng đô…" at bounding box center [245, 150] width 176 height 19
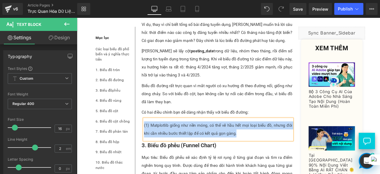
paste div
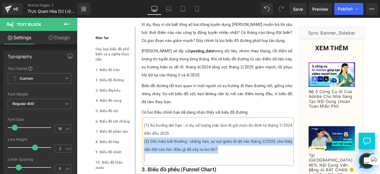
drag, startPoint x: 185, startPoint y: 179, endPoint x: 155, endPoint y: 151, distance: 41.2
click at [157, 151] on div "(1) Xu hướng dài hạn - ví dụ, số lượng việc làm AI giữ mức ổn định từ tháng 1/2…" at bounding box center [245, 164] width 176 height 53
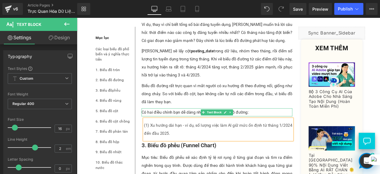
click at [274, 125] on div "Có hai điều chính bạn dễ dàng nhận thấy với biểu đồ đường:" at bounding box center [243, 130] width 179 height 10
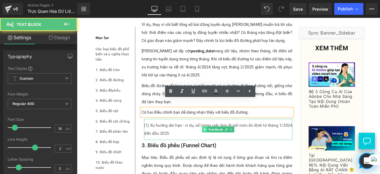
click at [227, 148] on icon at bounding box center [228, 149] width 3 height 3
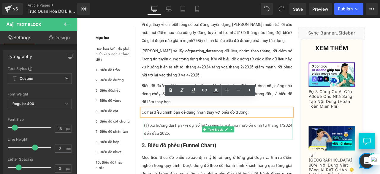
drag, startPoint x: 280, startPoint y: 140, endPoint x: 226, endPoint y: 141, distance: 53.8
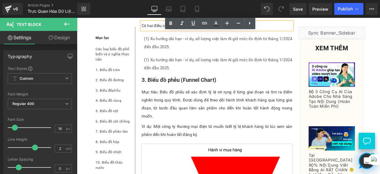
scroll to position [1156, 0]
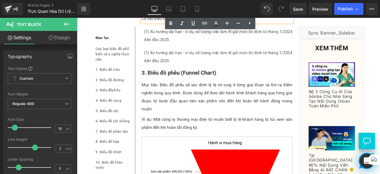
click at [207, 59] on p "(1) Xu hướng dài hạn - ví dụ, số lượng việc làm AI giữ mức ổn định từ tháng 1/2…" at bounding box center [245, 63] width 176 height 19
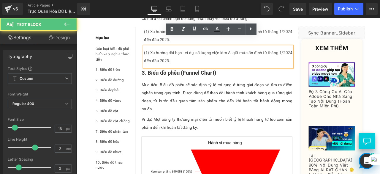
click at [207, 59] on p "(1) Xu hướng dài hạn - ví dụ, số lượng việc làm AI giữ mức ổn định từ tháng 1/2…" at bounding box center [245, 63] width 176 height 19
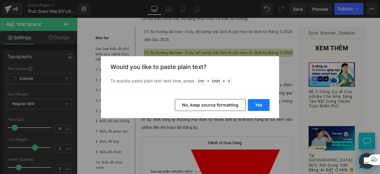
click at [261, 105] on button "Yes" at bounding box center [259, 105] width 22 height 12
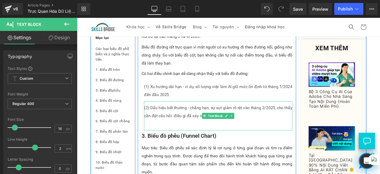
scroll to position [1091, 0]
click at [190, 139] on p at bounding box center [245, 144] width 176 height 10
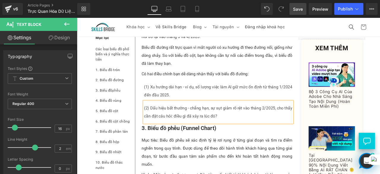
click at [294, 12] on span "Save" at bounding box center [298, 9] width 10 height 6
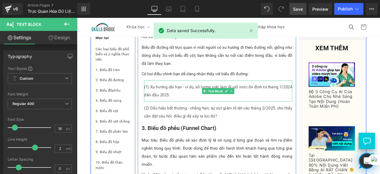
click at [200, 95] on p "(1) Xu hướng dài hạn - ví dụ, số lượng việc làm AI giữ mức ổn định từ tháng 1/2…" at bounding box center [245, 104] width 176 height 19
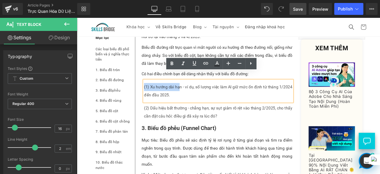
drag, startPoint x: 197, startPoint y: 90, endPoint x: 155, endPoint y: 89, distance: 42.8
click at [157, 95] on p "(1) Xu hướng dài hạn - ví dụ, số lượng việc làm AI giữ mức ổn định từ tháng 1/2…" at bounding box center [245, 104] width 176 height 19
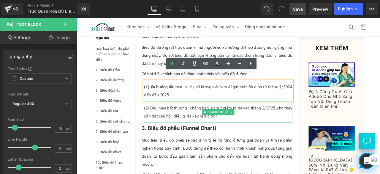
click at [202, 120] on p "(2) Dấu hiệu bất thường - chẳng hạn, sự sụt giảm rõ rệt vào tháng 2/2025, cho t…" at bounding box center [245, 129] width 176 height 19
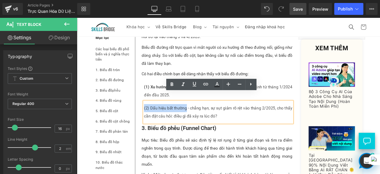
drag, startPoint x: 204, startPoint y: 114, endPoint x: 155, endPoint y: 113, distance: 49.3
click at [157, 120] on p "(2) Dấu hiệu bất thường - chẳng hạn, sự sụt giảm rõ rệt vào tháng 2/2025, cho t…" at bounding box center [245, 129] width 176 height 19
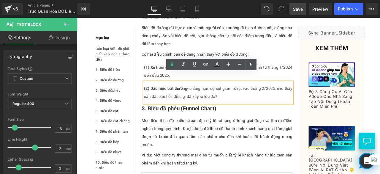
scroll to position [1114, 0]
click at [179, 56] on div "Có hai điều chính bạn dễ dàng nhận thấy với biểu đồ đường:" at bounding box center [243, 61] width 179 height 10
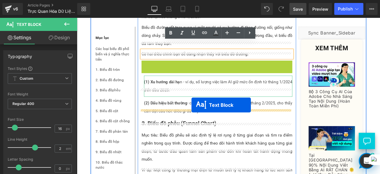
drag, startPoint x: 225, startPoint y: 63, endPoint x: 213, endPoint y: 121, distance: 59.4
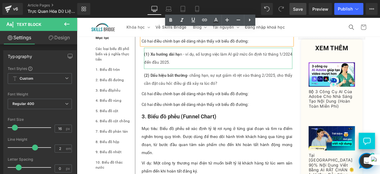
scroll to position [1129, 0]
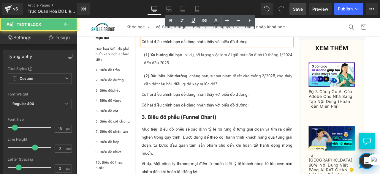
click at [280, 104] on div "Có hai điều chính bạn dễ dàng nhận thấy với biểu đồ đường:" at bounding box center [243, 109] width 179 height 10
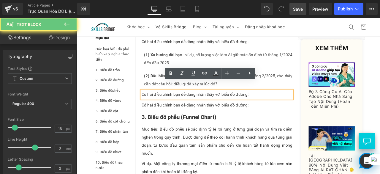
click at [280, 104] on div "Có hai điều chính bạn dễ dàng nhận thấy với biểu đồ đường:" at bounding box center [243, 109] width 179 height 10
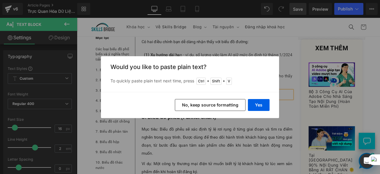
click at [260, 111] on div "Yes No, keep source formatting" at bounding box center [190, 105] width 178 height 26
click at [259, 106] on button "Yes" at bounding box center [259, 105] width 22 height 12
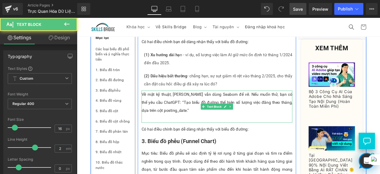
click at [192, 133] on div at bounding box center [243, 138] width 179 height 10
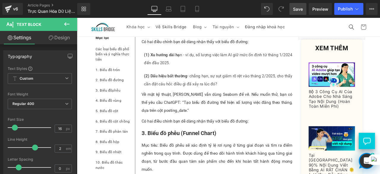
click at [295, 10] on span "Save" at bounding box center [298, 9] width 10 height 6
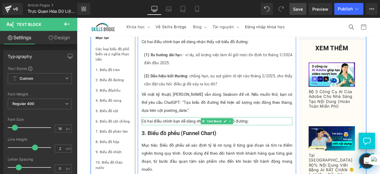
click at [166, 136] on div "Có hai điều chính bạn dễ dàng nhận thấy với biểu đồ đường:" at bounding box center [243, 141] width 179 height 10
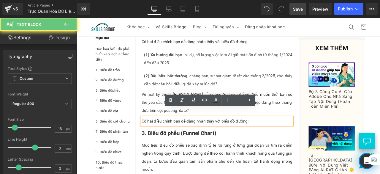
click at [168, 136] on div "Có hai điều chính bạn dễ dàng nhận thấy với biểu đồ đường:" at bounding box center [243, 141] width 179 height 10
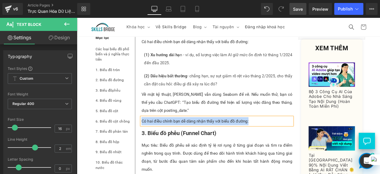
paste div
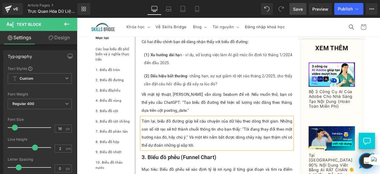
drag, startPoint x: 303, startPoint y: 7, endPoint x: 117, endPoint y: 89, distance: 203.0
click at [303, 7] on span "Save" at bounding box center [298, 9] width 10 height 6
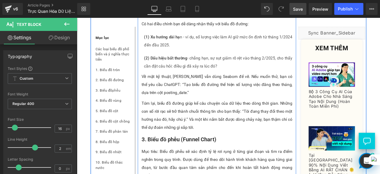
scroll to position [1151, 0]
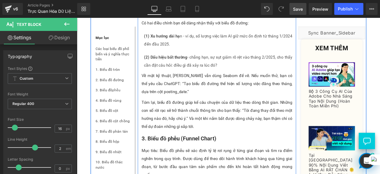
click at [250, 123] on div "Tóm lại, biểu đồ đường giúp kể câu chuyện của dữ liệu theo dòng thời gian. Nhữn…" at bounding box center [243, 132] width 179 height 38
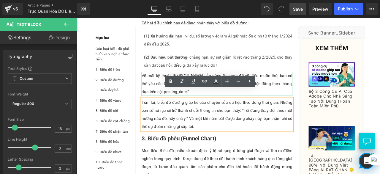
click at [307, 82] on div "Về mặt kỹ thuật, [PERSON_NAME] vẫn dùng Seaborn để vẽ. Nếu muốn thử, bạn có thể…" at bounding box center [243, 96] width 179 height 29
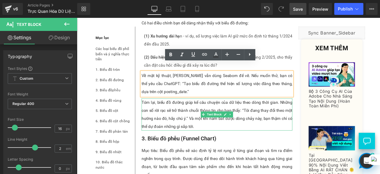
click at [304, 130] on div "Tóm lại, biểu đồ đường giúp kể câu chuyện của dữ liệu theo dòng thời gian. Nhữn…" at bounding box center [243, 132] width 179 height 38
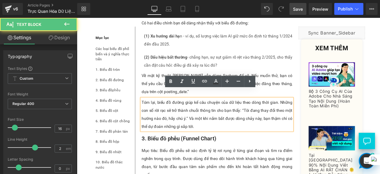
click at [243, 137] on div "Tóm lại, biểu đồ đường giúp kể câu chuyện của dữ liệu theo dòng thời gian. Nhữn…" at bounding box center [243, 132] width 179 height 38
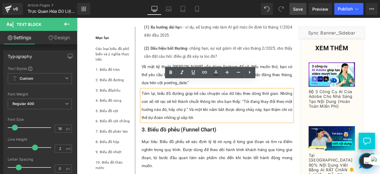
scroll to position [1161, 0]
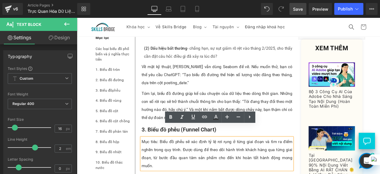
scroll to position [1165, 0]
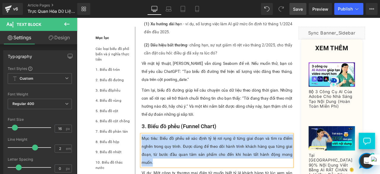
paste div
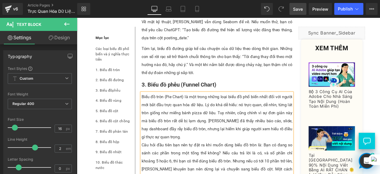
scroll to position [1215, 0]
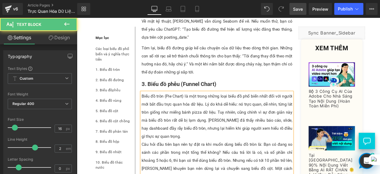
click at [200, 106] on p "Biểu đồ tròn (Pie Chart) là một trong những loại biểu đồ phổ biến nhất đối với …" at bounding box center [243, 134] width 179 height 57
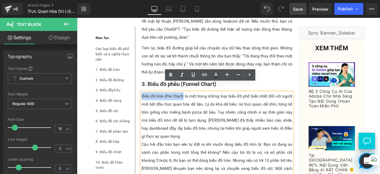
drag, startPoint x: 201, startPoint y: 100, endPoint x: 152, endPoint y: 103, distance: 49.7
click at [154, 106] on p "Biểu đồ tròn (Pie Chart) là một trong những loại biểu đồ phổ biến nhất đối với …" at bounding box center [243, 134] width 179 height 57
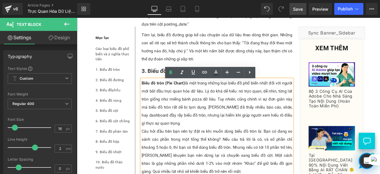
scroll to position [1233, 0]
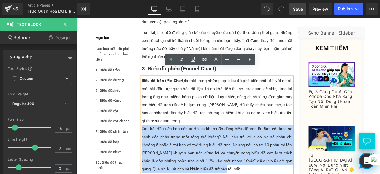
drag, startPoint x: 152, startPoint y: 138, endPoint x: 266, endPoint y: 190, distance: 124.6
click at [266, 174] on p "Câu hỏi đầu tiên bạn nên tự đặt ra khi muốn dùng biểu đồ tròn là: Bạn có đang s…" at bounding box center [243, 173] width 179 height 57
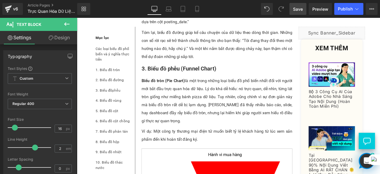
click at [298, 10] on span "Save" at bounding box center [298, 9] width 10 height 6
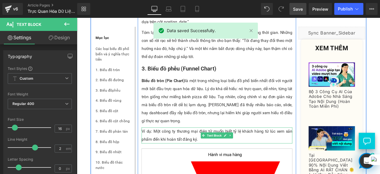
click at [195, 148] on p "Ví dụ: Một công ty thương mại điện tử muốn biết tỷ lệ khách hàng từ lúc xem sản…" at bounding box center [243, 157] width 179 height 19
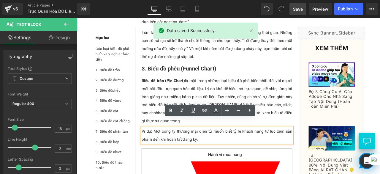
click at [195, 148] on p "Ví dụ: Một công ty thương mại điện tử muốn biết tỷ lệ khách hàng từ lúc xem sản…" at bounding box center [243, 157] width 179 height 19
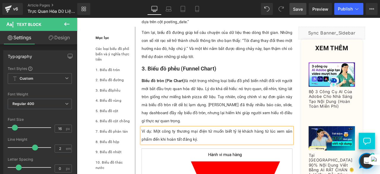
paste div
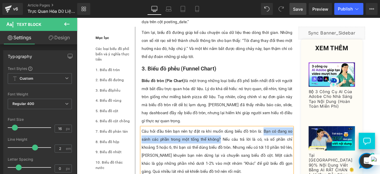
drag, startPoint x: 297, startPoint y: 143, endPoint x: 246, endPoint y: 153, distance: 51.8
click at [246, 153] on p "Câu hỏi đầu tiên bạn nên tự đặt ra khi muốn dùng biểu đồ tròn là: Bạn có đang s…" at bounding box center [243, 176] width 179 height 57
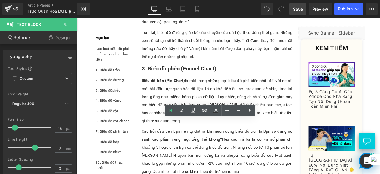
click at [303, 4] on link "Save" at bounding box center [298, 9] width 17 height 12
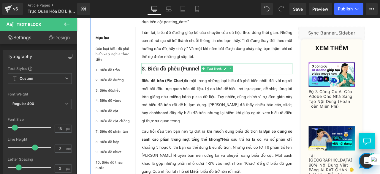
click at [274, 72] on p "3. Biểu đồ phễu (Funnel Chart)" at bounding box center [243, 78] width 179 height 13
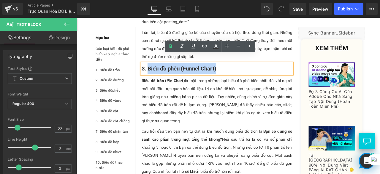
drag, startPoint x: 255, startPoint y: 67, endPoint x: 160, endPoint y: 68, distance: 94.8
click at [160, 72] on p "3. Biểu đồ phễu (Funnel Chart)" at bounding box center [243, 78] width 179 height 13
paste div
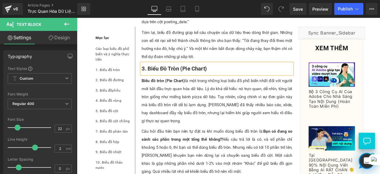
click at [278, 148] on p "Câu hỏi đầu tiên bạn nên tự đặt ra khi muốn dùng biểu đồ tròn là: Bạn có đang s…" at bounding box center [243, 176] width 179 height 57
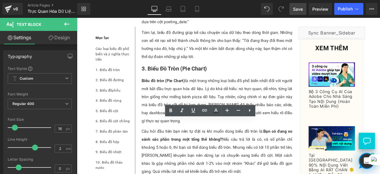
click at [298, 11] on span "Save" at bounding box center [298, 9] width 10 height 6
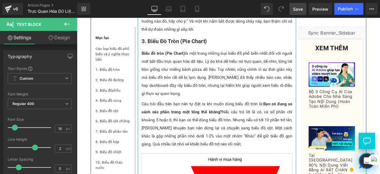
scroll to position [1266, 0]
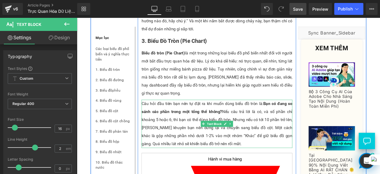
click at [234, 133] on div "Câu hỏi đầu tiên bạn nên tự đặt ra khi muốn dùng biểu đồ tròn là: Bạn có đang s…" at bounding box center [243, 143] width 179 height 57
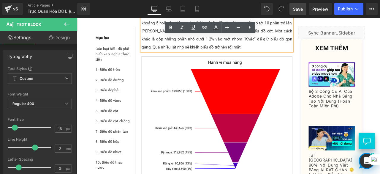
scroll to position [1381, 0]
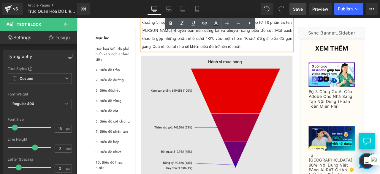
click at [195, 147] on img at bounding box center [243, 134] width 179 height 143
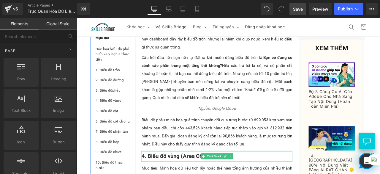
scroll to position [1320, 0]
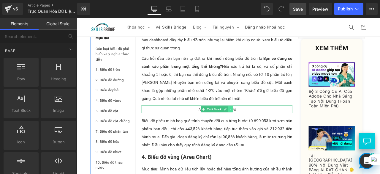
click at [256, 122] on link at bounding box center [259, 125] width 6 height 7
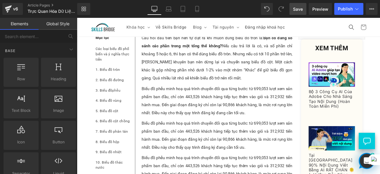
scroll to position [1337, 0]
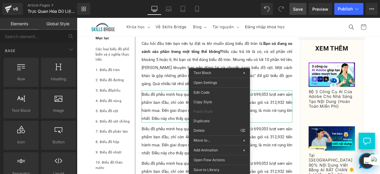
drag, startPoint x: 240, startPoint y: 127, endPoint x: 168, endPoint y: 123, distance: 72.0
click at [168, 123] on p "Biểu đồ phễu minh hoạ quá trình chuyển đổi qua từng bước: từ 699,053 lượt xem s…" at bounding box center [243, 123] width 179 height 38
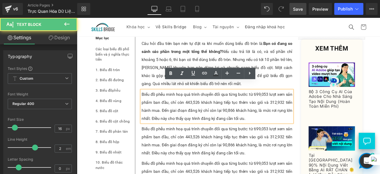
click at [169, 124] on p "Biểu đồ phễu minh hoạ quá trình chuyển đổi qua từng bước: từ 699,053 lượt xem s…" at bounding box center [243, 123] width 179 height 38
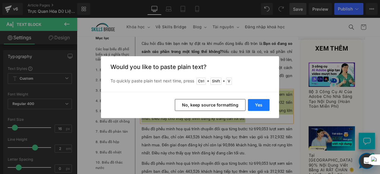
click at [263, 101] on button "Yes" at bounding box center [259, 105] width 22 height 12
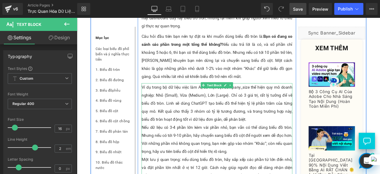
scroll to position [1346, 0]
click at [154, 137] on div at bounding box center [154, 171] width 1 height 152
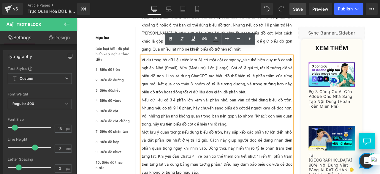
scroll to position [1382, 0]
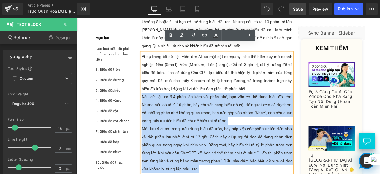
drag, startPoint x: 201, startPoint y: 188, endPoint x: 152, endPoint y: 101, distance: 100.2
click at [154, 101] on div "Ví dụ trong bộ dữ liệu việc làm AI, có một cột company_size thể hiện quy mô doa…" at bounding box center [243, 135] width 179 height 152
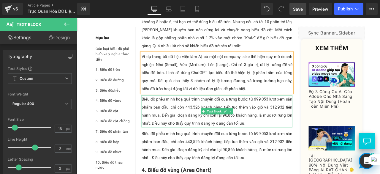
click at [163, 119] on p "Biểu đồ phễu minh hoạ quá trình chuyển đổi qua từng bước: từ 699,053 lượt xem s…" at bounding box center [243, 128] width 179 height 38
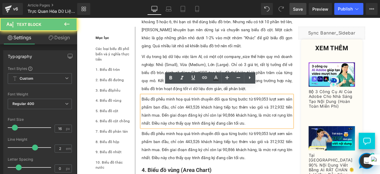
click at [174, 124] on p "Biểu đồ phễu minh hoạ quá trình chuyển đổi qua từng bước: từ 699,053 lượt xem s…" at bounding box center [243, 128] width 179 height 38
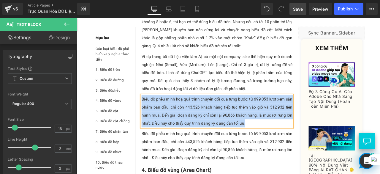
paste div
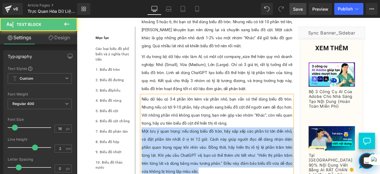
drag, startPoint x: 212, startPoint y: 187, endPoint x: 151, endPoint y: 143, distance: 74.5
click at [154, 147] on p "Một lưu ý quan trọng: nếu dùng biểu đồ tròn, hãy sắp xếp các phần từ lớn đến nh…" at bounding box center [243, 175] width 179 height 57
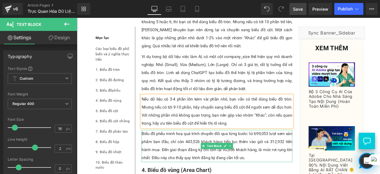
click at [172, 173] on p "Biểu đồ phễu minh hoạ quá trình chuyển đổi qua từng bước: từ 699,053 lượt xem s…" at bounding box center [243, 169] width 179 height 38
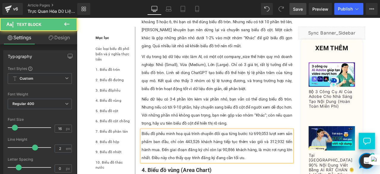
click at [199, 152] on div "Rendering Content" at bounding box center [190, 150] width 37 height 7
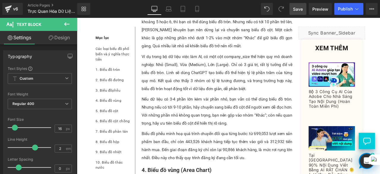
click at [198, 147] on div "Rendering Content" at bounding box center [190, 150] width 37 height 7
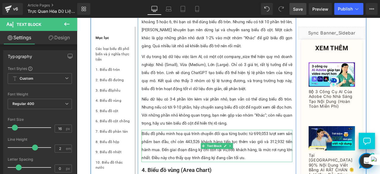
click at [224, 166] on p "Biểu đồ phễu minh hoạ quá trình chuyển đổi qua từng bước: từ 699,053 lượt xem s…" at bounding box center [243, 169] width 179 height 38
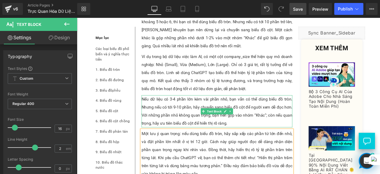
click at [204, 122] on p "Nếu dữ liệu có 3-4 phần lớn kèm vài phần nhỏ, bạn vẫn có thể dùng biểu đồ tròn.…" at bounding box center [243, 128] width 179 height 38
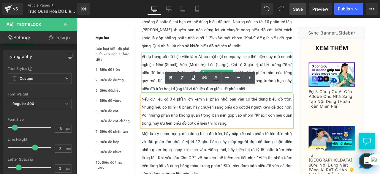
click at [161, 73] on p "Ví dụ trong bộ dữ liệu việc làm AI, có một cột company_size thể hiện quy mô doa…" at bounding box center [243, 83] width 179 height 48
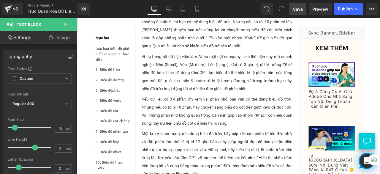
click at [296, 8] on span "Save" at bounding box center [298, 9] width 10 height 6
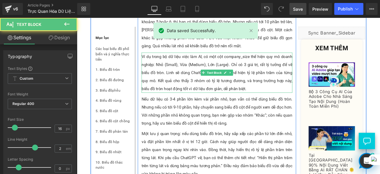
click at [229, 80] on p "Ví dụ trong bộ dữ liệu việc làm AI, có một cột company_size thể hiện quy mô doa…" at bounding box center [243, 83] width 179 height 48
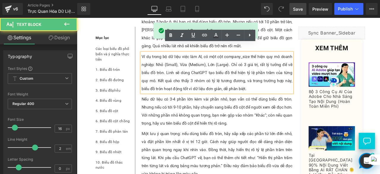
click at [249, 59] on p "Ví dụ trong bộ dữ liệu việc làm AI, có một cột company_size thể hiện quy mô doa…" at bounding box center [243, 83] width 179 height 48
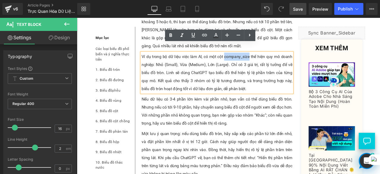
drag, startPoint x: 250, startPoint y: 54, endPoint x: 280, endPoint y: 53, distance: 30.0
click at [280, 59] on p "Ví dụ trong bộ dữ liệu việc làm AI, có một cột company_size thể hiện quy mô doa…" at bounding box center [243, 83] width 179 height 48
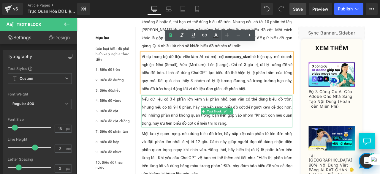
click at [219, 134] on p "Nếu dữ liệu có 3-4 phần lớn kèm vài phần nhỏ, bạn vẫn có thể dùng biểu đồ tròn.…" at bounding box center [243, 128] width 179 height 38
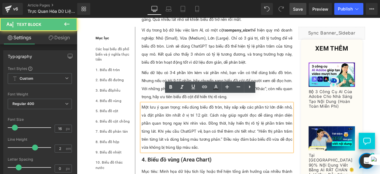
scroll to position [1414, 0]
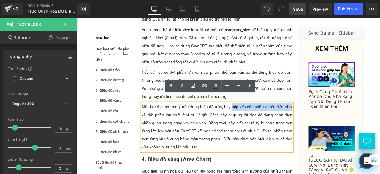
drag, startPoint x: 255, startPoint y: 115, endPoint x: 323, endPoint y: 114, distance: 68.1
click at [323, 119] on p "Một lưu ý quan trọng: nếu dùng biểu đồ tròn, hãy sắp xếp các phần từ lớn đến nh…" at bounding box center [243, 147] width 179 height 57
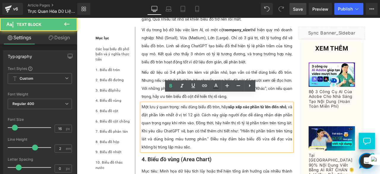
click at [281, 126] on p "Một lưu ý quan trọng: nếu dùng biểu đồ tròn, hãy sắp xếp các phần từ lớn đến nh…" at bounding box center [243, 147] width 179 height 57
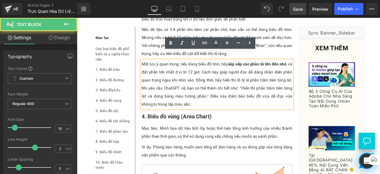
scroll to position [1465, 0]
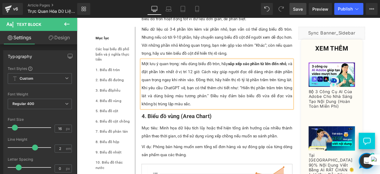
click at [299, 8] on span "Save" at bounding box center [298, 9] width 10 height 6
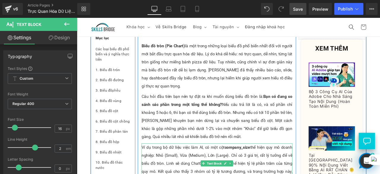
scroll to position [1274, 0]
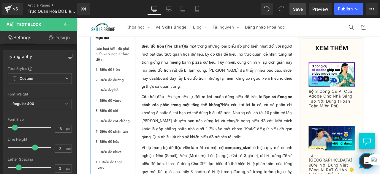
click at [261, 114] on p "Câu hỏi đầu tiên bạn nên tự đặt ra khi muốn dùng biểu đồ tròn là: Bạn có đang s…" at bounding box center [243, 135] width 179 height 57
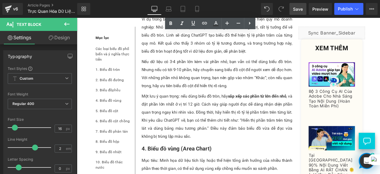
scroll to position [1435, 0]
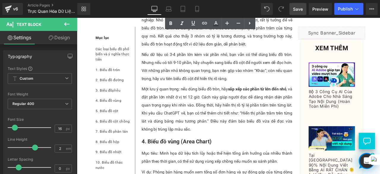
click at [196, 122] on p "Một lưu ý quan trọng: nếu dùng biểu đồ tròn, hãy sắp xếp các phần từ lớn đến nh…" at bounding box center [243, 126] width 179 height 57
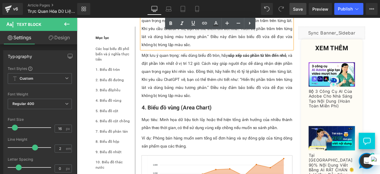
scroll to position [1541, 0]
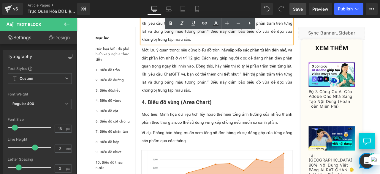
click at [201, 87] on p "Một lưu ý quan trọng: nếu dùng biểu đồ tròn, hãy sắp xếp các phần từ lớn đến nh…" at bounding box center [243, 79] width 179 height 57
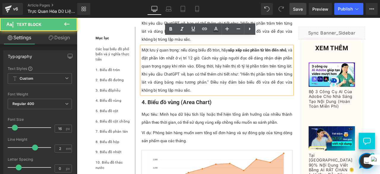
click at [201, 88] on p "Một lưu ý quan trọng: nếu dùng biểu đồ tròn, hãy sắp xếp các phần từ lớn đến nh…" at bounding box center [243, 79] width 179 height 57
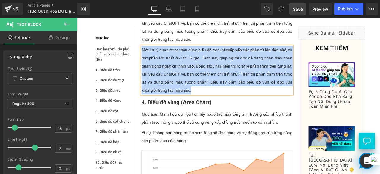
paste div
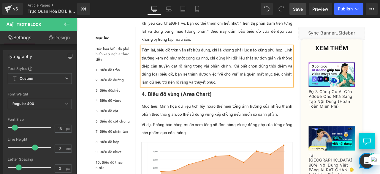
click at [298, 12] on span "Save" at bounding box center [298, 9] width 10 height 6
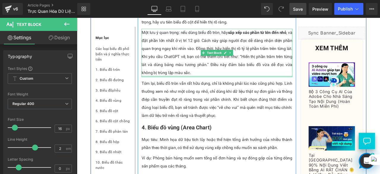
scroll to position [1502, 0]
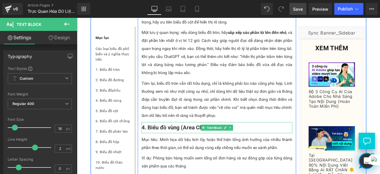
click at [288, 141] on p "4. Biểu đồ vùng (Area Chart)" at bounding box center [243, 147] width 179 height 13
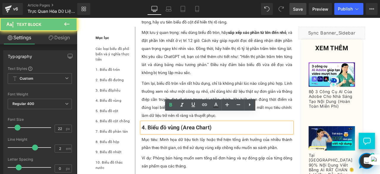
click at [288, 141] on p "4. Biểu đồ vùng (Area Chart)" at bounding box center [243, 147] width 179 height 13
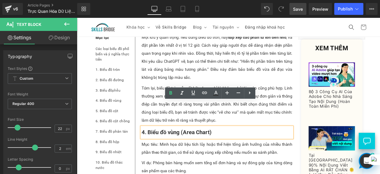
scroll to position [1495, 0]
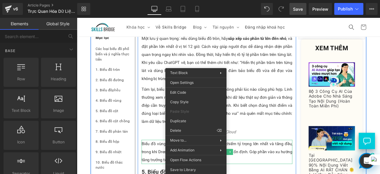
click at [165, 163] on p "Biểu đồ vùng cho thấy Jeans luôn chiếm tỷ trọng lớn nhất và tăng đều, trong khi…" at bounding box center [243, 176] width 179 height 29
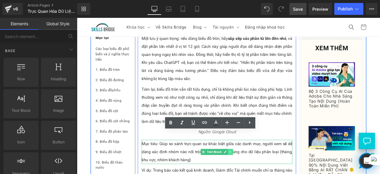
click at [256, 173] on link at bounding box center [259, 176] width 6 height 7
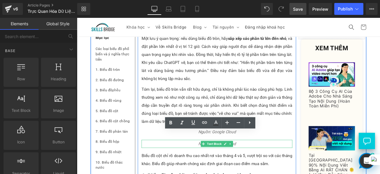
click at [298, 162] on p "Nguồn: Google Cloud" at bounding box center [243, 167] width 179 height 10
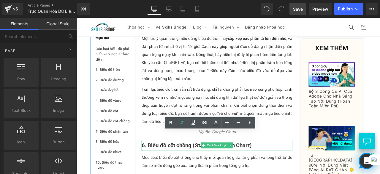
click at [285, 162] on p "6. Biểu đồ cột chồng (Stacked Column Chart)" at bounding box center [243, 168] width 179 height 13
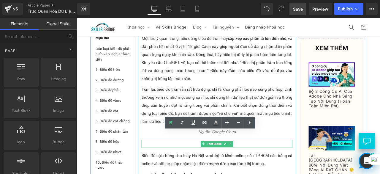
click at [265, 162] on p "Nguồn: Inforiver" at bounding box center [243, 167] width 179 height 10
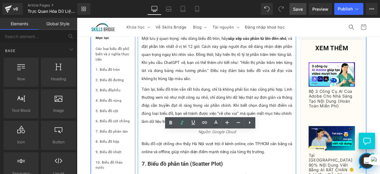
click at [77, 18] on div at bounding box center [77, 18] width 0 height 0
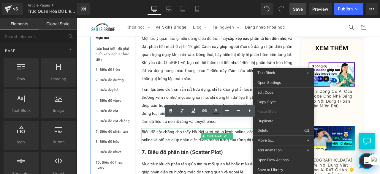
click at [271, 150] on p "Biểu đồ cột chồng cho thấy Hà Nội vượt trội ở kênh online, còn TP.HCM cân bằng …" at bounding box center [243, 157] width 179 height 19
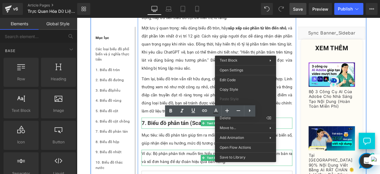
scroll to position [1507, 0]
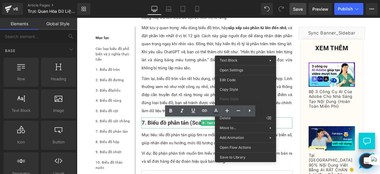
click at [188, 156] on p "Mục tiêu: iểu đồ phân tán giúp tìm ra mối quan hệ hoặc mẫu dữ liệu giữa hai biế…" at bounding box center [243, 161] width 179 height 19
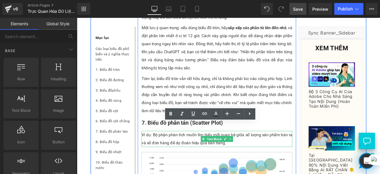
click at [195, 154] on p "Ví dụ: Bộ phận phân tích muốn tìm hiểu mối quan hệ giữa số lượng sản phẩm bán r…" at bounding box center [243, 161] width 179 height 19
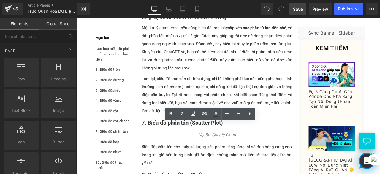
click at [77, 18] on div at bounding box center [77, 18] width 0 height 0
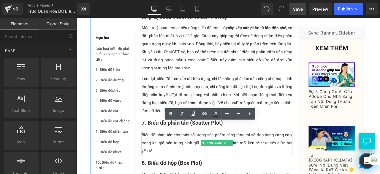
click at [196, 153] on p "Biểu đồ phân tán cho thấy số lượng sản phẩm càng tăng thì số đơn hàng càng cao,…" at bounding box center [243, 166] width 179 height 29
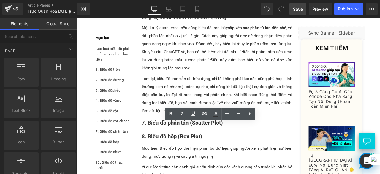
click at [191, 168] on p "Mục tiêu: Biểu đồ hộp thể hiện phân bố dữ liệu, giúp người xem phát hiện sự biế…" at bounding box center [243, 177] width 179 height 19
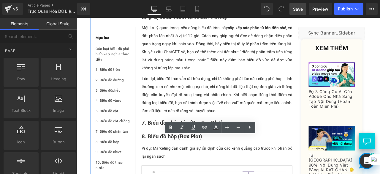
click at [174, 168] on p "Ví dụ: Marketing cần đánh giá sự ổn định của các kênh quảng cáo trước khi phân …" at bounding box center [243, 177] width 179 height 19
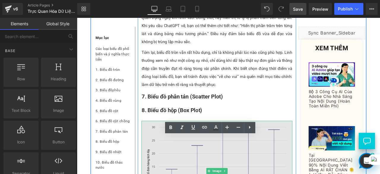
scroll to position [1539, 0]
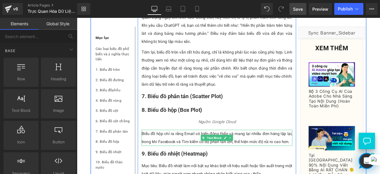
click at [199, 153] on p "Biểu đồ hộp chỉ ra rằng Email có biến động thấp và mang lại nhiều đơn hàng lặp …" at bounding box center [243, 159] width 179 height 19
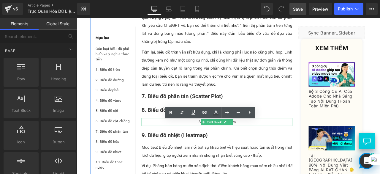
click at [170, 136] on p "Nguồn: Google Cloud" at bounding box center [243, 141] width 179 height 10
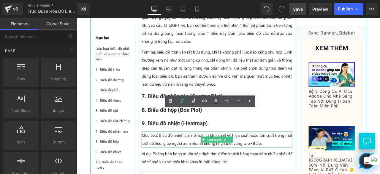
click at [177, 155] on p "Mục tiêu: Biểu đồ nhiệt làm nổi bật sự khác biệt về hiệu suất hoặc tần suất tro…" at bounding box center [243, 161] width 179 height 19
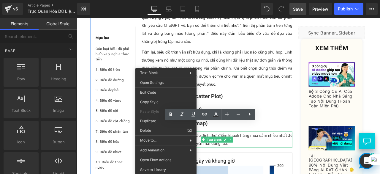
click at [308, 153] on p "Ví dụ: Phòng bán hàng muốn xác định thời điểm khách hàng mua sắm nhiều nhất để …" at bounding box center [243, 161] width 179 height 19
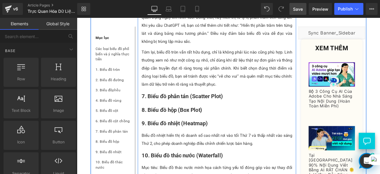
click at [172, 156] on p "Biểu đồ nhiệt hiển thị rõ doanh số cao nhất rơi vào tối Thứ 7 và thấp nhất vào …" at bounding box center [243, 161] width 179 height 19
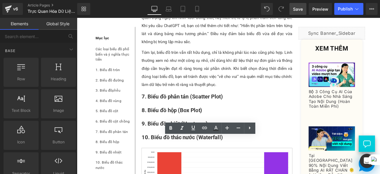
drag, startPoint x: 335, startPoint y: 147, endPoint x: 292, endPoint y: 149, distance: 43.4
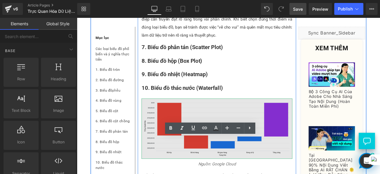
scroll to position [1600, 0]
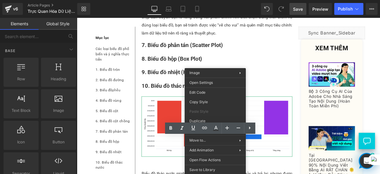
click at [300, 12] on span "Save" at bounding box center [298, 9] width 10 height 6
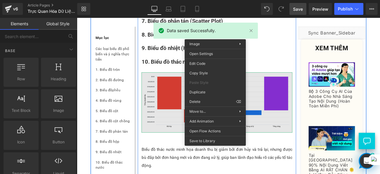
scroll to position [1628, 0]
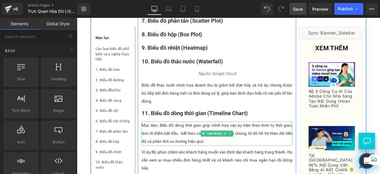
click at [183, 144] on p "Mục tiêu: Biểu đồ dòng thời gian giúp minh họa các sự kiện theo trình tự thời g…" at bounding box center [243, 155] width 179 height 29
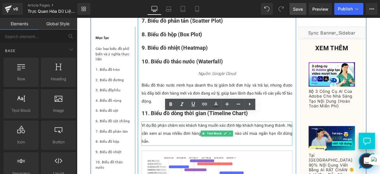
click at [188, 149] on p "Ví dụ: Bộ phận chăm sóc khách hàng muốn xác định tệp khách hàng trung thành. Họ…" at bounding box center [243, 155] width 179 height 29
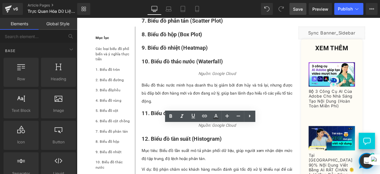
click at [172, 147] on div "Rendering Content" at bounding box center [190, 150] width 37 height 7
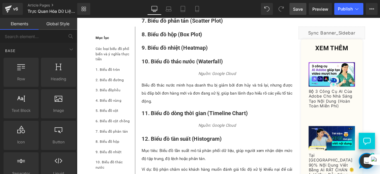
drag, startPoint x: 249, startPoint y: 165, endPoint x: 170, endPoint y: 171, distance: 79.3
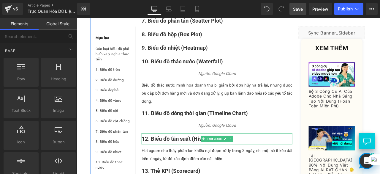
click at [171, 157] on b "12. Biểu đồ tần suất (Histogram)" at bounding box center [201, 160] width 95 height 7
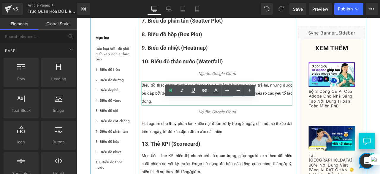
click at [167, 95] on p "Biểu đồ thác nước minh họa doanh thu bị giảm bởi đơn hủy và trả lại, nhưng được…" at bounding box center [243, 107] width 179 height 29
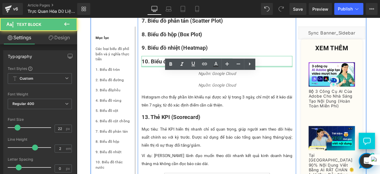
click at [164, 66] on div "10. Biểu đồ thác nước (Waterfall) Text Block" at bounding box center [243, 69] width 179 height 13
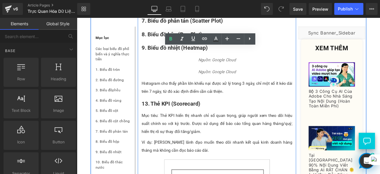
click at [165, 50] on b "9. Biểu đồ nhiệt (Heatmap)" at bounding box center [193, 53] width 78 height 7
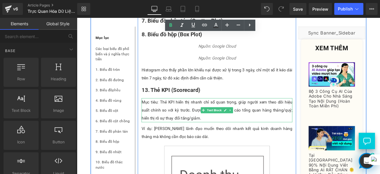
click at [193, 118] on p "Mục tiêu: Thẻ KPI hiển thị nhanh chỉ số quan trọng, giúp người xem theo dõi hiệ…" at bounding box center [243, 127] width 179 height 29
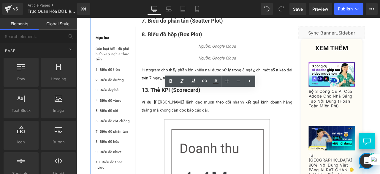
click at [167, 113] on p "Ví dụ: [PERSON_NAME] lãnh đạo muốn theo dõi nhanh kết quả kinh doanh hàng tháng…" at bounding box center [243, 122] width 179 height 19
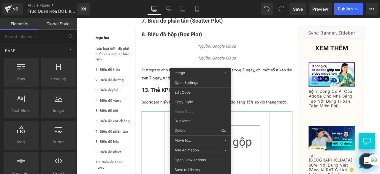
drag, startPoint x: 218, startPoint y: 161, endPoint x: 203, endPoint y: 154, distance: 16.6
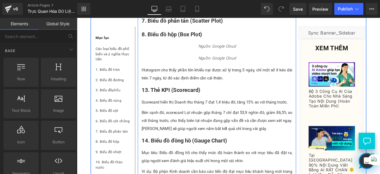
click at [188, 133] on p "Bên cạnh đó, scorecard Lợi nhuận gộp tháng 7 chỉ đạt 53,9 nghìn đô, giảm 86,5% …" at bounding box center [243, 139] width 179 height 29
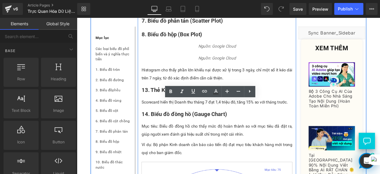
click at [164, 113] on p "Scorecard hiển thị Doanh thu tháng 7 đạt 1,4 triệu đô, tăng 15% so với tháng tr…" at bounding box center [243, 118] width 179 height 10
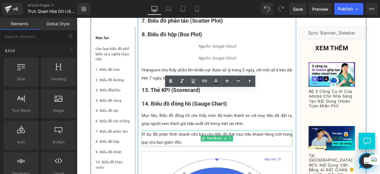
click at [191, 151] on p "Ví dụ: Bộ phận Kinh doanh cần báo cáo tiến độ đạt mục tiêu khách hàng mới trong…" at bounding box center [243, 160] width 179 height 19
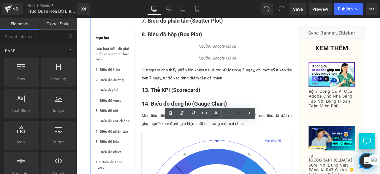
click at [166, 130] on p "Mục tiêu: Biểu đồ đồng hồ cho thấy mức độ hoàn thành so với mục tiêu đã đặt ra,…" at bounding box center [243, 138] width 179 height 19
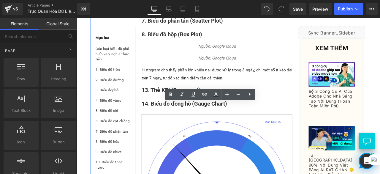
click at [159, 116] on b "14. Biểu đồ đồng hồ (Gauge Chart)" at bounding box center [204, 119] width 101 height 7
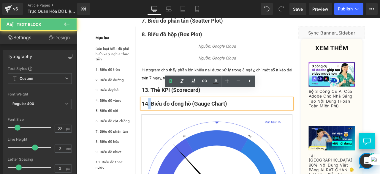
click at [159, 116] on b "14. Biểu đồ đồng hồ (Gauge Chart)" at bounding box center [204, 119] width 101 height 7
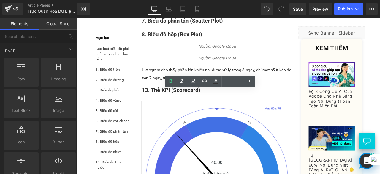
click at [163, 97] on div "13. Thẻ KPI (Scorecard) Text Block" at bounding box center [243, 103] width 179 height 13
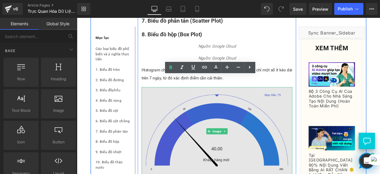
click at [205, 134] on img at bounding box center [243, 152] width 179 height 105
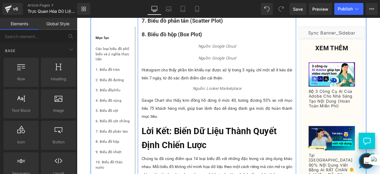
click at [179, 76] on p "Histogram cho thấy phần lớn khiếu nại được xử lý trong 3 ngày, chỉ một số ít ké…" at bounding box center [243, 84] width 179 height 19
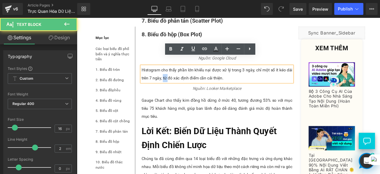
click at [179, 76] on p "Histogram cho thấy phần lớn khiếu nại được xử lý trong 3 ngày, chỉ một số ít ké…" at bounding box center [243, 84] width 179 height 19
click at [171, 77] on p "Histogram cho thấy phần lớn khiếu nại được xử lý trong 3 ngày, chỉ một số ít ké…" at bounding box center [243, 84] width 179 height 19
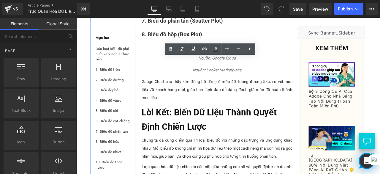
click at [191, 99] on p "Gauge Chart cho thấy kim đồng hồ dừng ở mức 40, tương đương 53% so với mục tiêu…" at bounding box center [243, 103] width 179 height 29
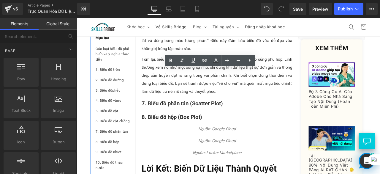
scroll to position [1530, 0]
click at [205, 132] on b "8. Biểu đồ hộp (Box Plot)" at bounding box center [190, 135] width 72 height 7
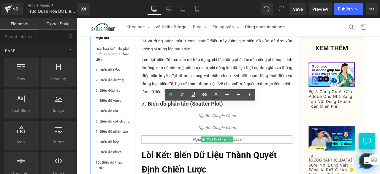
click at [214, 159] on icon "Nguồn: Looker Marketplace" at bounding box center [243, 162] width 58 height 6
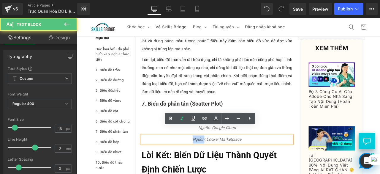
click at [214, 159] on icon "Nguồn: Looker Marketplace" at bounding box center [243, 162] width 58 height 6
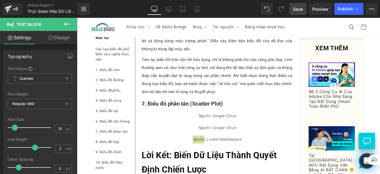
drag, startPoint x: 304, startPoint y: 12, endPoint x: 201, endPoint y: 99, distance: 135.4
click at [304, 12] on link "Save" at bounding box center [298, 9] width 17 height 12
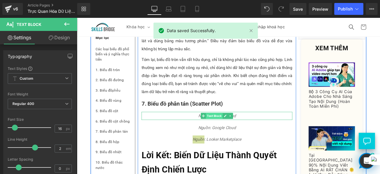
click at [232, 130] on span "Text Block" at bounding box center [240, 133] width 20 height 7
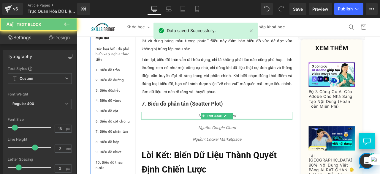
click at [193, 129] on p "Nguồn: Google Cloud" at bounding box center [243, 134] width 179 height 10
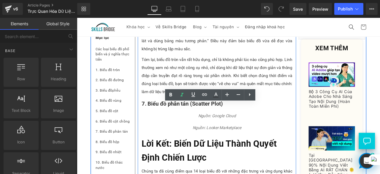
click at [174, 129] on div "Nguồn: Google Cloud Text Block" at bounding box center [243, 134] width 179 height 10
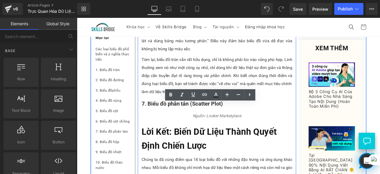
click at [165, 129] on p "Nguồn: Looker Marketplace" at bounding box center [243, 134] width 179 height 10
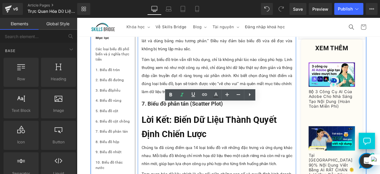
click at [163, 116] on b "7. Biểu đồ phân tán (Scatter Plot)" at bounding box center [202, 119] width 96 height 7
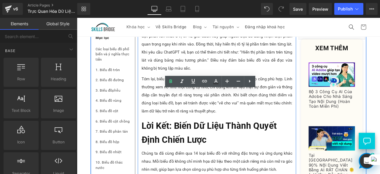
scroll to position [1498, 0]
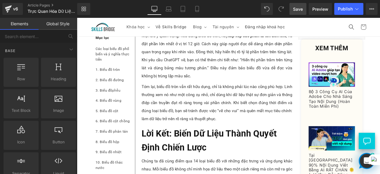
drag, startPoint x: 295, startPoint y: 9, endPoint x: 129, endPoint y: 126, distance: 203.2
click at [295, 9] on span "Save" at bounding box center [298, 9] width 10 height 6
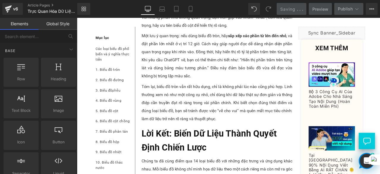
scroll to position [1545, 0]
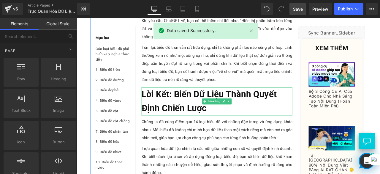
click at [232, 115] on h2 "Lời kết: Biến dữ liệu thành quyết định chiến lược" at bounding box center [243, 116] width 179 height 33
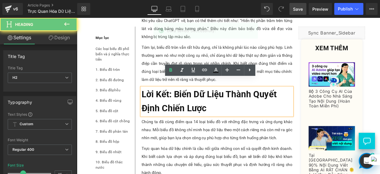
click at [232, 115] on h2 "Lời kết: Biến dữ liệu thành quyết định chiến lược" at bounding box center [243, 116] width 179 height 33
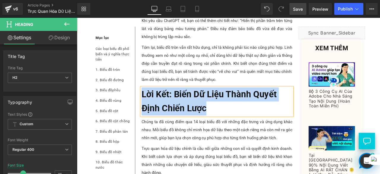
paste div
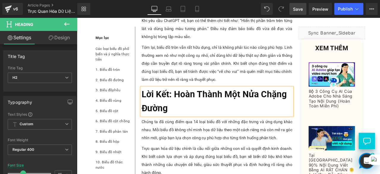
click at [281, 152] on p "Chúng ta đã cùng điểm qua 14 loại biểu đồ với những đặc trưng và ứng dụng khác …" at bounding box center [243, 150] width 179 height 29
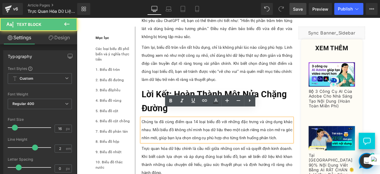
click at [301, 7] on span "Save" at bounding box center [298, 9] width 10 height 6
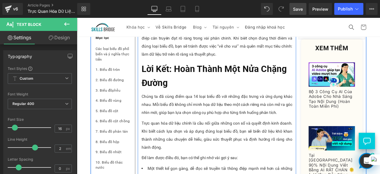
scroll to position [1574, 0]
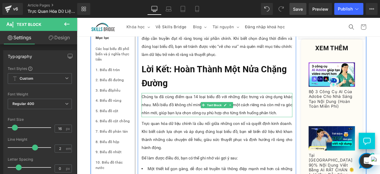
click at [230, 119] on p "Chúng ta đã cùng điểm qua 14 loại biểu đồ với những đặc trưng và ứng dụng khác …" at bounding box center [243, 121] width 179 height 29
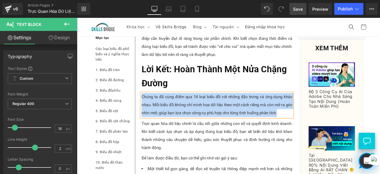
paste div
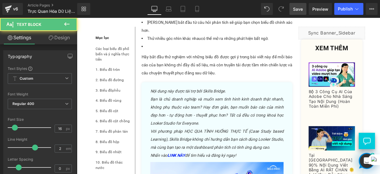
scroll to position [1879, 0]
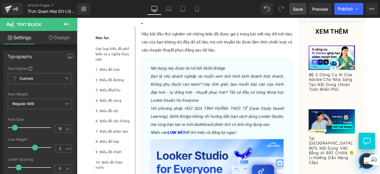
drag, startPoint x: 175, startPoint y: 127, endPoint x: 238, endPoint y: 74, distance: 82.9
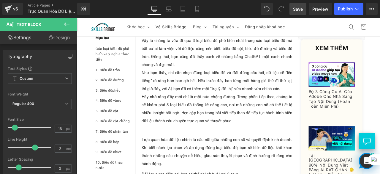
scroll to position [1640, 0]
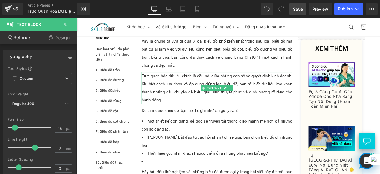
click at [198, 86] on p "Trực quan hóa dữ liệu chính là cầu nối giữa những con số và quyết định kinh doa…" at bounding box center [243, 101] width 179 height 38
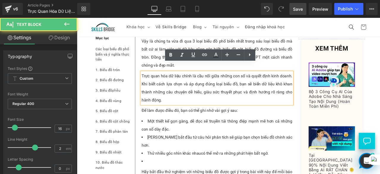
click at [199, 100] on p "Trực quan hóa dữ liệu chính là cầu nối giữa những con số và quyết định kinh doa…" at bounding box center [243, 101] width 179 height 38
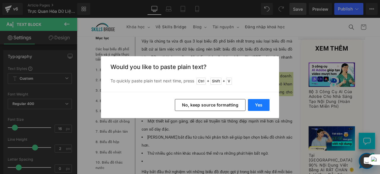
click at [260, 105] on button "Yes" at bounding box center [259, 105] width 22 height 12
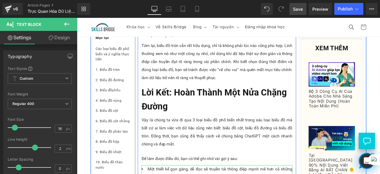
scroll to position [1546, 0]
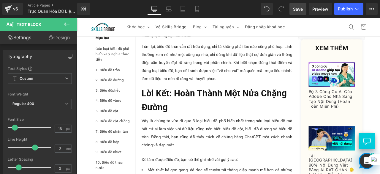
click at [299, 11] on span "Save" at bounding box center [298, 9] width 10 height 6
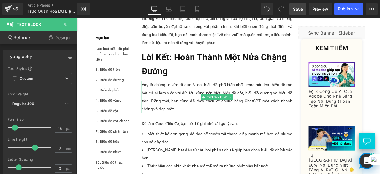
scroll to position [1589, 0]
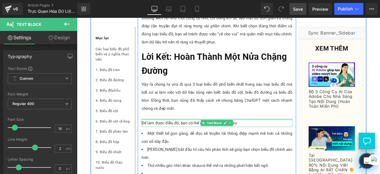
click at [191, 138] on div "Để làm được điều đó, bạn có thể ghi nhớ vài gợi ý sau: Text Block" at bounding box center [243, 143] width 179 height 10
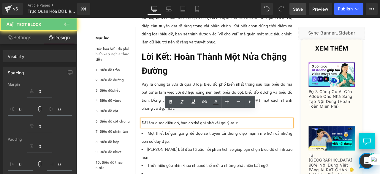
click at [189, 138] on p "Để làm được điều đó, bạn có thể ghi nhớ vài gợi ý sau:" at bounding box center [243, 143] width 179 height 10
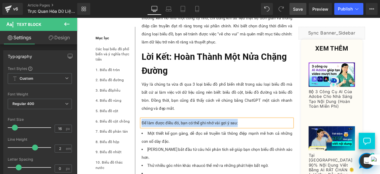
paste div
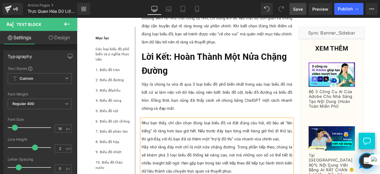
drag, startPoint x: 312, startPoint y: 152, endPoint x: 265, endPoint y: 188, distance: 59.1
click at [265, 174] on div "Như bạn thấy, chỉ cần chọn đúng loại biểu đồ và đặt đúng câu hỏi, dữ liệu sẽ “l…" at bounding box center [243, 176] width 179 height 76
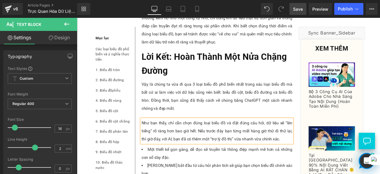
drag, startPoint x: 302, startPoint y: 7, endPoint x: 169, endPoint y: 119, distance: 173.6
click at [302, 7] on span "Save" at bounding box center [298, 9] width 10 height 6
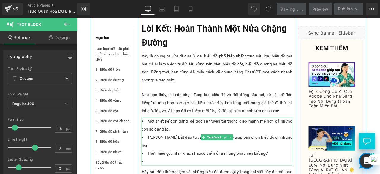
scroll to position [1623, 0]
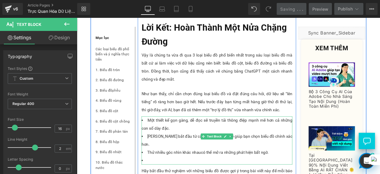
click at [257, 173] on li "Thử nhiều góc nhìn khác nhau có thể mở ra những phát hiện bất ngờ." at bounding box center [243, 178] width 179 height 10
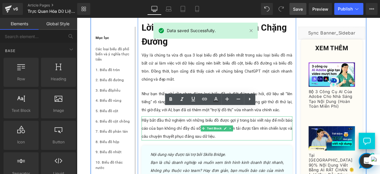
click at [191, 144] on p "Hãy bắt đầu thử nghiệm với những biểu đồ được gợi ý trong bài viết này để mỗi b…" at bounding box center [243, 149] width 179 height 29
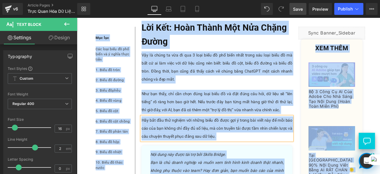
click at [261, 152] on p "Hãy bắt đầu thử nghiệm với những biểu đồ được gợi ý trong bài viết này để mỗi b…" at bounding box center [243, 149] width 179 height 29
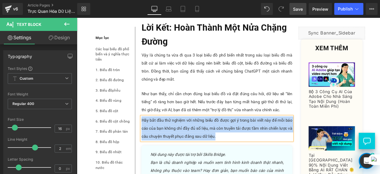
paste div
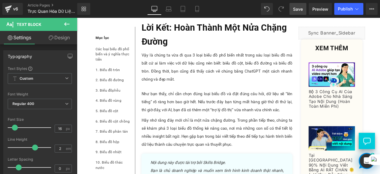
click at [294, 11] on span "Save" at bounding box center [298, 9] width 10 height 6
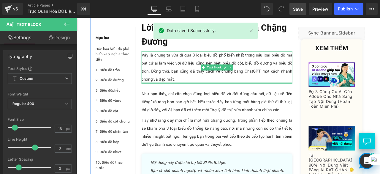
click at [207, 94] on div at bounding box center [243, 94] width 179 height 1
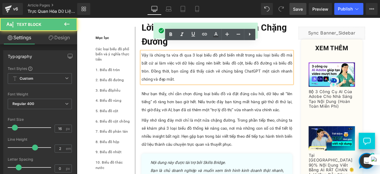
click at [203, 103] on p "Như bạn thấy, chỉ cần chọn đúng loại biểu đồ và đặt đúng câu hỏi, dữ liệu sẽ “l…" at bounding box center [243, 117] width 179 height 29
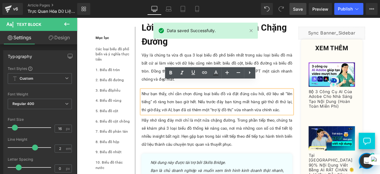
click at [190, 139] on p "Hãy nhớ rằng đây mới chỉ là một nửa chặng đường. Trong phần tiếp theo, chúng ta…" at bounding box center [243, 154] width 179 height 38
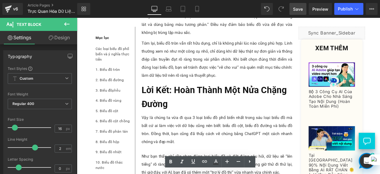
scroll to position [1551, 0]
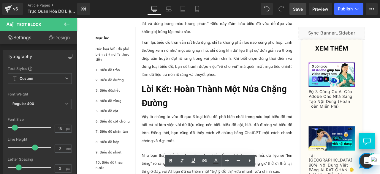
click at [231, 144] on p "Vậy là chúng ta vừa đi qua 3 loại biểu đồ phổ biến nhất trong sáu loại biểu đồ …" at bounding box center [243, 149] width 179 height 38
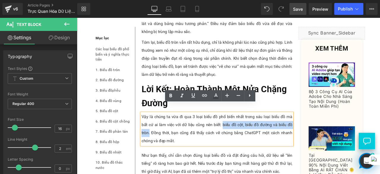
drag, startPoint x: 238, startPoint y: 135, endPoint x: 330, endPoint y: 133, distance: 91.8
click at [330, 133] on p "Vậy là chúng ta vừa đi qua 3 loại biểu đồ phổ biến nhất trong sáu loại biểu đồ …" at bounding box center [243, 149] width 179 height 38
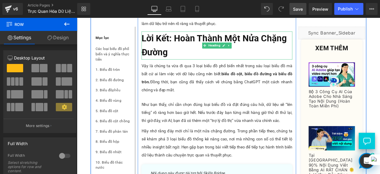
scroll to position [1616, 0]
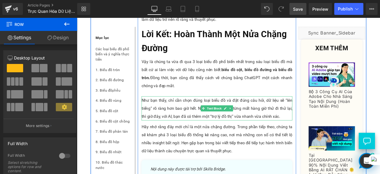
click at [231, 120] on p "Như bạn thấy, chỉ cần chọn đúng loại biểu đồ và đặt đúng câu hỏi, dữ liệu sẽ “l…" at bounding box center [243, 125] width 179 height 29
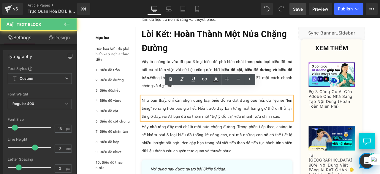
click at [215, 149] on p "Hãy nhớ rằng đây mới chỉ là một nửa chặng đường. Trong phần tiếp theo, chúng ta…" at bounding box center [243, 161] width 179 height 38
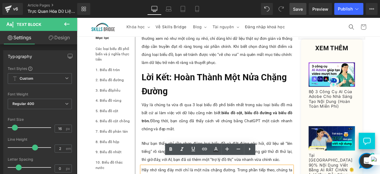
scroll to position [1562, 0]
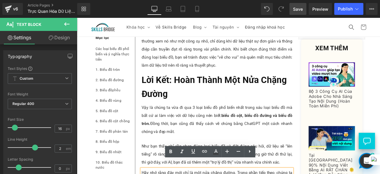
click at [215, 138] on p "Vậy là chúng ta vừa đi qua 3 loại biểu đồ phổ biến nhất trong sáu loại biểu đồ …" at bounding box center [243, 138] width 179 height 38
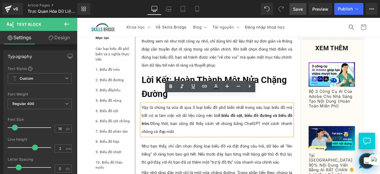
click at [77, 18] on div at bounding box center [77, 18] width 0 height 0
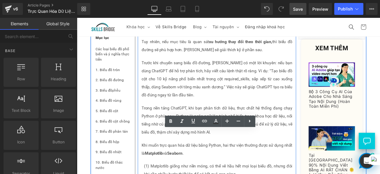
scroll to position [718, 0]
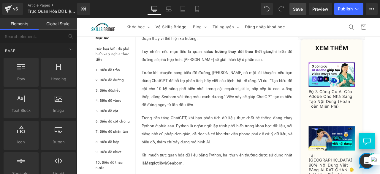
click at [297, 8] on span "Save" at bounding box center [298, 9] width 10 height 6
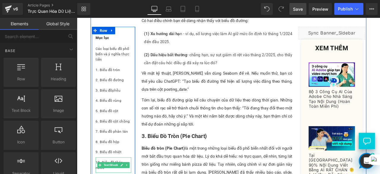
scroll to position [1154, 0]
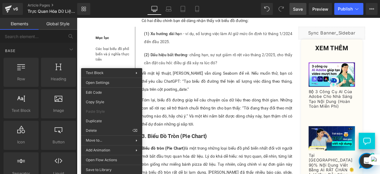
drag, startPoint x: 186, startPoint y: 147, endPoint x: 114, endPoint y: 150, distance: 71.4
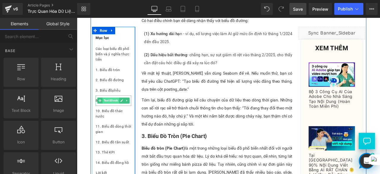
click at [111, 115] on span "Text Block" at bounding box center [118, 115] width 20 height 7
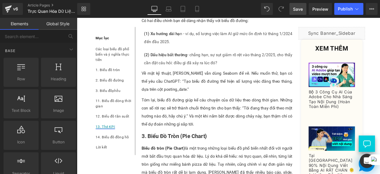
drag, startPoint x: 186, startPoint y: 144, endPoint x: 115, endPoint y: 146, distance: 71.1
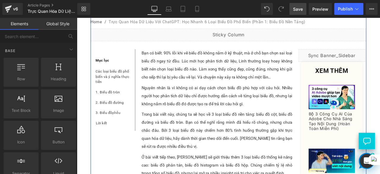
scroll to position [123, 0]
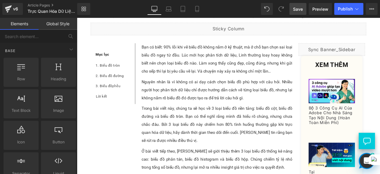
click at [293, 7] on link "Save" at bounding box center [298, 9] width 17 height 12
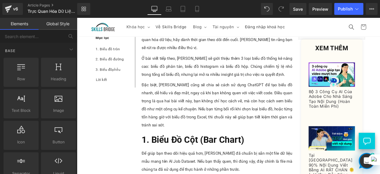
scroll to position [222, 0]
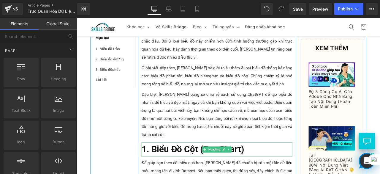
click at [276, 174] on h2 "1. Biểu Đồ Cột (Bar Chart)" at bounding box center [243, 173] width 179 height 17
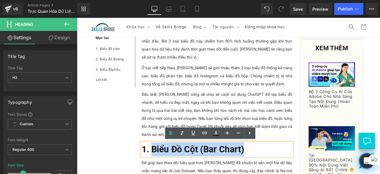
drag, startPoint x: 276, startPoint y: 175, endPoint x: 163, endPoint y: 174, distance: 112.9
click at [163, 174] on h2 "1. Biểu Đồ Cột (Bar Chart)" at bounding box center [243, 173] width 179 height 17
copy b "Biểu Đồ Cột (Bar Chart)"
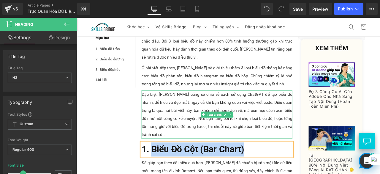
click at [165, 105] on p "Đặc biệt, [PERSON_NAME] cũng sẽ chia sẻ cách sử dụng ChatGPT để tạo biểu đồ nha…" at bounding box center [243, 132] width 179 height 57
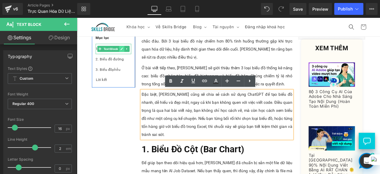
click at [129, 55] on icon at bounding box center [130, 54] width 3 height 3
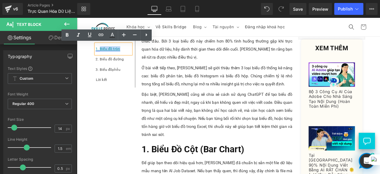
drag, startPoint x: 129, startPoint y: 54, endPoint x: 103, endPoint y: 54, distance: 26.2
click at [103, 54] on div "1. Biểu đồ tròn" at bounding box center [120, 54] width 42 height 12
paste div
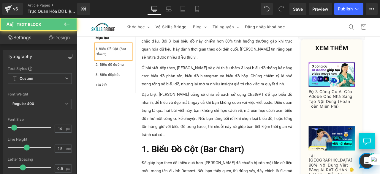
click at [114, 56] on div "1. Biểu Đồ Cột (Bar Chart)" at bounding box center [120, 57] width 42 height 18
click at [130, 55] on div "1. Biểu đồ cột (Bar Chart)" at bounding box center [120, 57] width 42 height 18
click at [99, 61] on div "1. Biểu đồ cột (bar Chart)" at bounding box center [120, 57] width 42 height 18
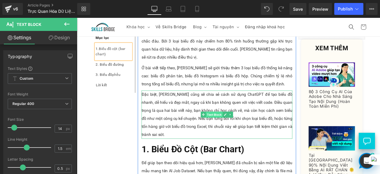
click at [235, 133] on span "Text Block" at bounding box center [240, 132] width 20 height 7
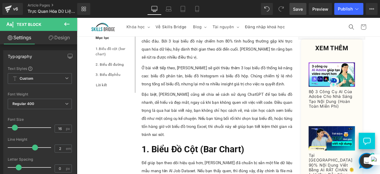
click at [302, 10] on span "Save" at bounding box center [298, 9] width 10 height 6
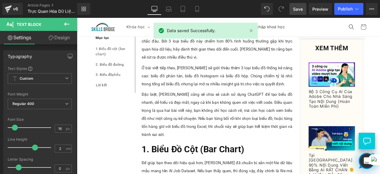
drag, startPoint x: 262, startPoint y: 167, endPoint x: 183, endPoint y: 173, distance: 79.2
click at [183, 173] on b "1. Biểu Đồ Cột (Bar Chart)" at bounding box center [215, 173] width 122 height 12
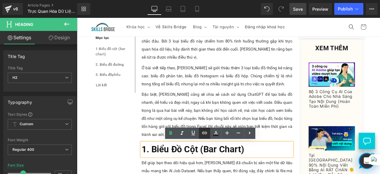
click at [206, 133] on icon at bounding box center [204, 132] width 7 height 7
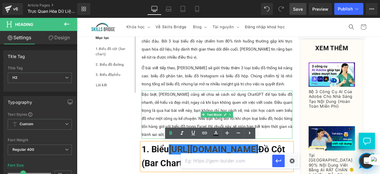
click at [303, 136] on p "Đặc biệt, [PERSON_NAME] cũng sẽ chia sẻ cách sử dụng ChatGPT để tạo biểu đồ nha…" at bounding box center [243, 132] width 179 height 57
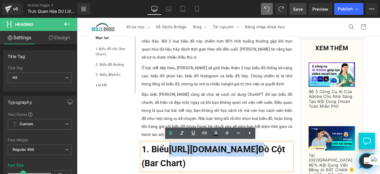
drag, startPoint x: 306, startPoint y: 174, endPoint x: 186, endPoint y: 176, distance: 120.4
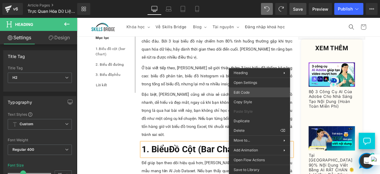
click at [257, 0] on div "Text Block You are previewing how the will restyle your page. You can not edit …" at bounding box center [190, 0] width 380 height 0
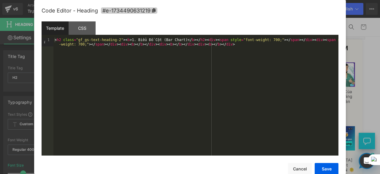
click at [155, 10] on icon at bounding box center [154, 10] width 4 height 4
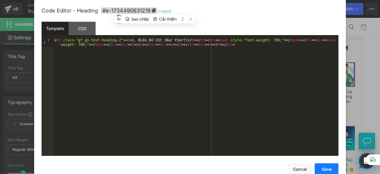
click at [325, 171] on button "Save" at bounding box center [327, 169] width 24 height 12
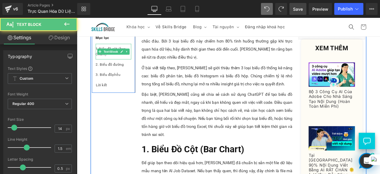
click at [117, 51] on div "1. Biểu đồ cột (bar Chart)" at bounding box center [120, 57] width 42 height 18
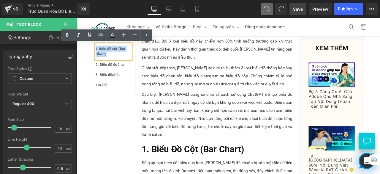
drag, startPoint x: 116, startPoint y: 61, endPoint x: 98, endPoint y: 51, distance: 20.2
click at [99, 51] on div "1. Biểu đồ cột (bar Chart)" at bounding box center [120, 57] width 42 height 18
click at [99, 35] on icon at bounding box center [101, 35] width 5 height 2
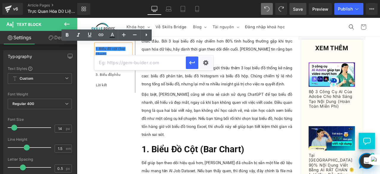
click at [118, 64] on input "text" at bounding box center [140, 62] width 92 height 15
paste input "#e-1734490631219"
type input "#e-1734490631219"
click at [193, 62] on icon "button" at bounding box center [192, 62] width 7 height 7
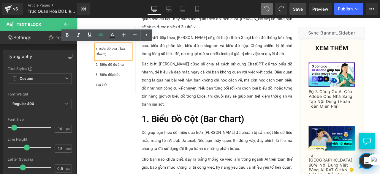
scroll to position [258, 0]
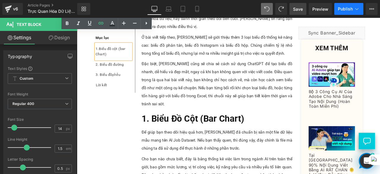
click at [346, 9] on span "Publish" at bounding box center [345, 9] width 15 height 5
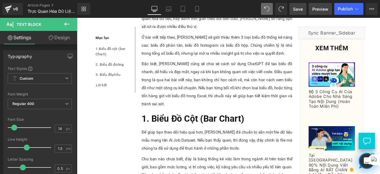
click at [324, 7] on span "Preview" at bounding box center [321, 9] width 16 height 6
click at [302, 10] on span "Save" at bounding box center [298, 9] width 10 height 6
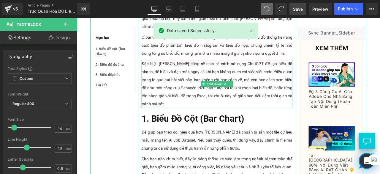
click at [233, 102] on p "Đặc biệt, [PERSON_NAME] cũng sẽ chia sẻ cách sử dụng ChatGPT để tạo biểu đồ nha…" at bounding box center [243, 96] width 179 height 57
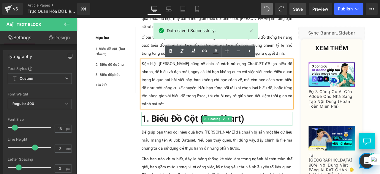
click at [200, 139] on b "1. Biểu Đồ Cột (Bar Chart)" at bounding box center [215, 137] width 122 height 12
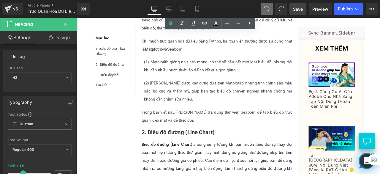
scroll to position [906, 0]
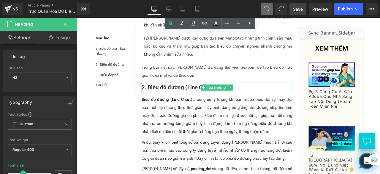
click at [245, 97] on span "Text Block" at bounding box center [240, 100] width 20 height 7
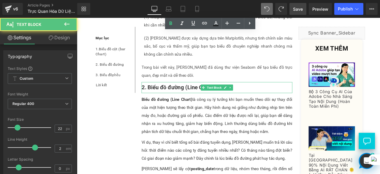
click at [191, 97] on b "2. Biểu đồ đường (Line Chart)" at bounding box center [197, 100] width 86 height 7
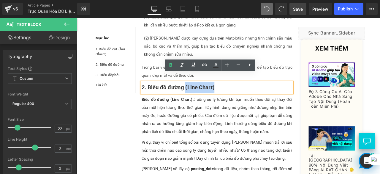
copy b "(Line Chart)"
drag, startPoint x: 245, startPoint y: 91, endPoint x: 203, endPoint y: 91, distance: 41.9
click at [203, 94] on p "2. Biểu đồ đường (Line Chart)" at bounding box center [243, 100] width 179 height 13
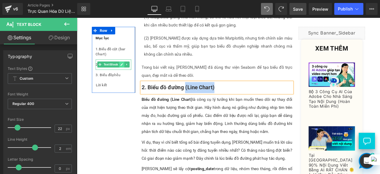
click at [129, 73] on icon at bounding box center [130, 73] width 3 height 4
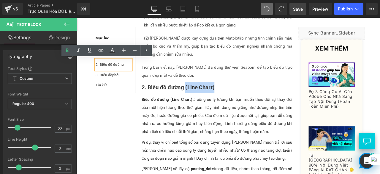
click at [133, 73] on div "2. Biểu đồ đường" at bounding box center [120, 73] width 42 height 12
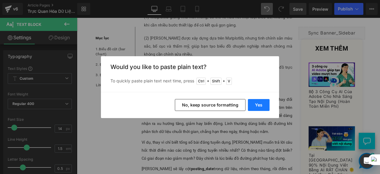
click at [262, 102] on button "Yes" at bounding box center [259, 105] width 22 height 12
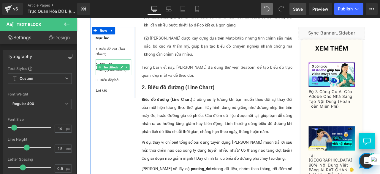
click at [114, 80] on div "2. Biểu đồ đường (Line Chart)" at bounding box center [120, 76] width 42 height 18
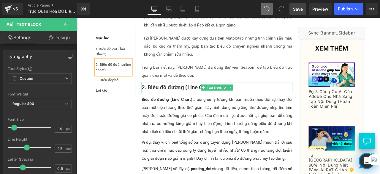
click at [220, 160] on div "Ví dụ, thay vì chỉ biết tổng số bài đăng tuyển dụng, [PERSON_NAME] muốn trả lời…" at bounding box center [243, 174] width 179 height 29
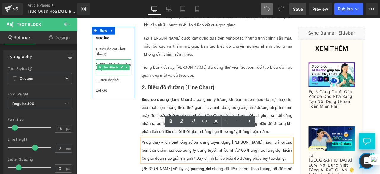
click at [120, 82] on div "2. Biểu đồ đường (line chart)" at bounding box center [120, 76] width 42 height 18
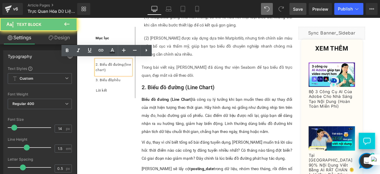
click at [110, 80] on div "2. Biểu đồ đường (line chart)" at bounding box center [120, 76] width 42 height 18
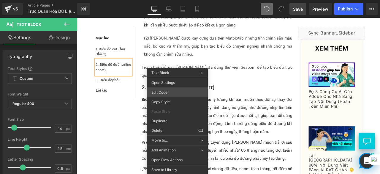
click at [180, 0] on div "Text Block You are previewing how the will restyle your page. You can not edit …" at bounding box center [190, 0] width 380 height 0
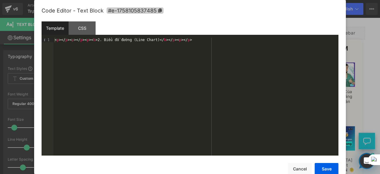
click at [161, 12] on span "#e-1758105837485" at bounding box center [135, 10] width 57 height 6
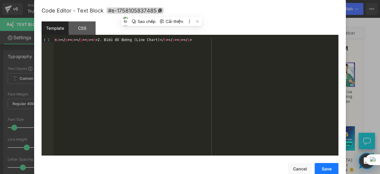
click at [324, 168] on button "Save" at bounding box center [327, 169] width 24 height 12
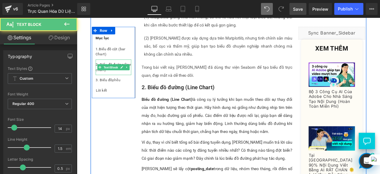
click at [121, 81] on div "2. Biểu đồ đường (line chart)" at bounding box center [120, 76] width 42 height 18
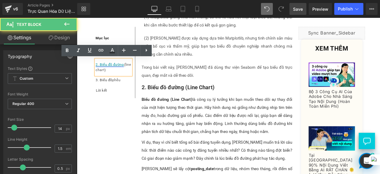
drag, startPoint x: 136, startPoint y: 78, endPoint x: 102, endPoint y: 73, distance: 34.6
click at [102, 73] on div "2. Biểu đồ đường (line chart)" at bounding box center [120, 76] width 42 height 18
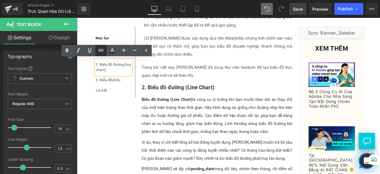
click at [99, 48] on icon at bounding box center [100, 50] width 7 height 7
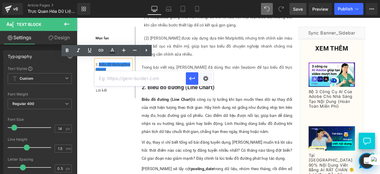
click at [135, 81] on input "text" at bounding box center [140, 78] width 92 height 15
paste input "#e-1758105837485"
type input "#e-1758105837485"
click at [195, 80] on icon "button" at bounding box center [192, 78] width 7 height 7
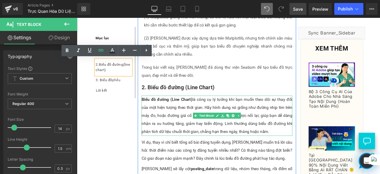
click at [170, 160] on div "Ví dụ, thay vì chỉ biết tổng số bài đăng tuyển dụng, [PERSON_NAME] muốn trả lời…" at bounding box center [243, 174] width 179 height 29
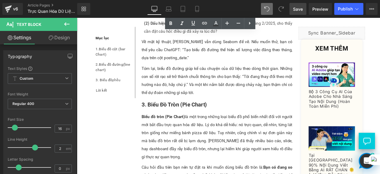
scroll to position [1200, 0]
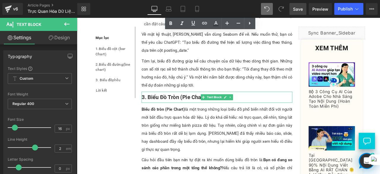
click at [196, 108] on b "3. Biểu Đồ Tròn (Pie Chart)" at bounding box center [193, 111] width 78 height 7
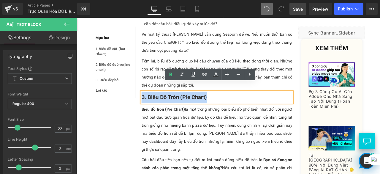
drag, startPoint x: 243, startPoint y: 100, endPoint x: 152, endPoint y: 100, distance: 90.9
click at [154, 105] on p "3. Biểu Đồ Tròn (Pie Chart)" at bounding box center [243, 111] width 179 height 13
copy b "3. Biểu Đồ Tròn (Pie Chart)"
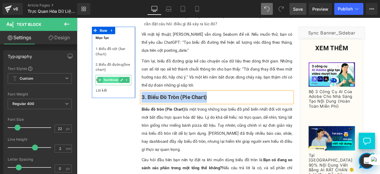
click at [114, 89] on span "Text Block" at bounding box center [118, 91] width 20 height 7
click at [129, 90] on icon at bounding box center [130, 92] width 3 height 4
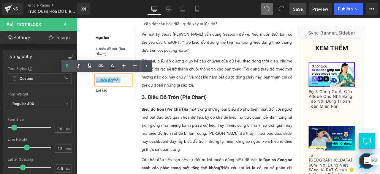
drag, startPoint x: 130, startPoint y: 91, endPoint x: 98, endPoint y: 91, distance: 31.8
click at [99, 91] on div "3. Biểu đồ phễu" at bounding box center [120, 91] width 42 height 12
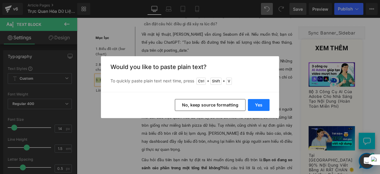
click at [269, 105] on button "Yes" at bounding box center [259, 105] width 22 height 12
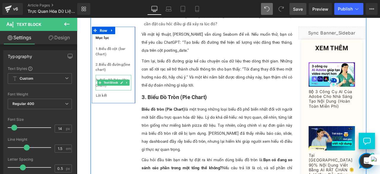
click at [120, 101] on div "3. Biểu Đồ Tròn (Pie Chart)" at bounding box center [120, 94] width 42 height 18
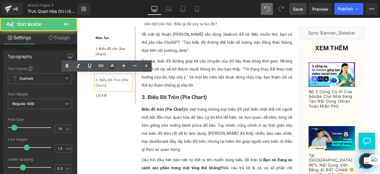
click at [113, 92] on div "3. Biểu Đồ Tròn (Pie Chart)" at bounding box center [120, 94] width 42 height 18
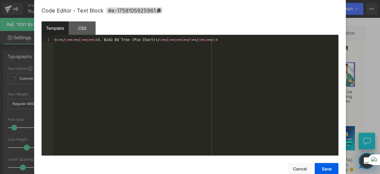
click at [182, 0] on div "Text Block You are previewing how the will restyle your page. You can not edit …" at bounding box center [190, 0] width 380 height 0
click at [158, 10] on icon at bounding box center [159, 10] width 4 height 4
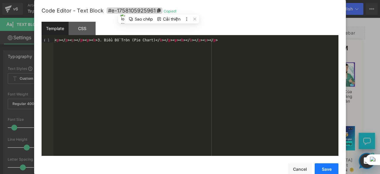
click at [327, 168] on button "Save" at bounding box center [327, 169] width 24 height 12
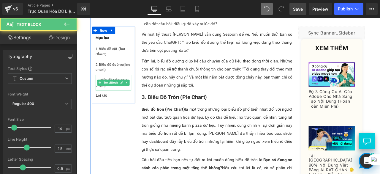
click at [118, 100] on div "3. Biểu đồ tròn (pie chart)" at bounding box center [120, 94] width 42 height 18
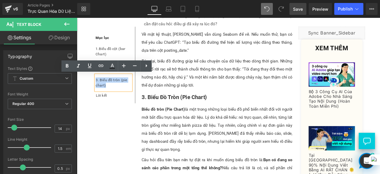
drag, startPoint x: 112, startPoint y: 98, endPoint x: 97, endPoint y: 92, distance: 16.2
click at [99, 92] on div "3. Biểu đồ tròn (pie chart)" at bounding box center [120, 94] width 42 height 18
click at [103, 65] on icon at bounding box center [101, 65] width 5 height 2
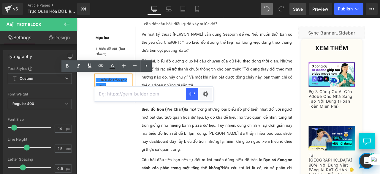
click at [153, 95] on input "text" at bounding box center [140, 93] width 92 height 15
paste input "#e-1758105925961"
type input "#e-1758105925961"
click at [192, 98] on button "button" at bounding box center [192, 94] width 12 height 12
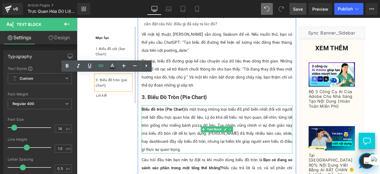
click at [190, 166] on p "Biểu đồ tròn (Pie Chart) là một trong những loại biểu đồ phổ biến nhất đối với …" at bounding box center [243, 149] width 179 height 57
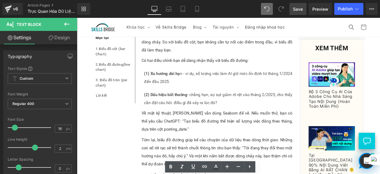
click at [194, 157] on div "Tóm lại, biểu đồ đường giúp kể câu chuyện của dữ liệu theo dòng thời gian. Nhữn…" at bounding box center [243, 176] width 179 height 38
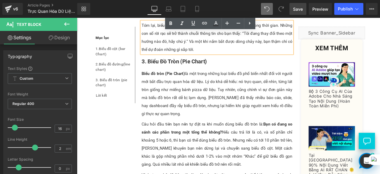
scroll to position [1243, 0]
click at [195, 111] on p "Biểu đồ tròn (Pie Chart) là một trong những loại biểu đồ phổ biến nhất đối với …" at bounding box center [243, 106] width 179 height 57
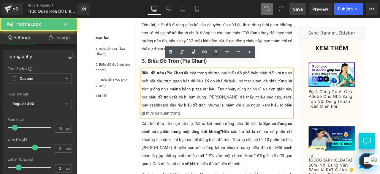
click at [164, 65] on b "3. Biểu Đồ Tròn (Pie Chart)" at bounding box center [193, 68] width 78 height 7
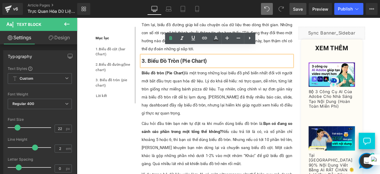
click at [229, 111] on p "Biểu đồ tròn (Pie Chart) là một trong những loại biểu đồ phổ biến nhất đối với …" at bounding box center [243, 106] width 179 height 57
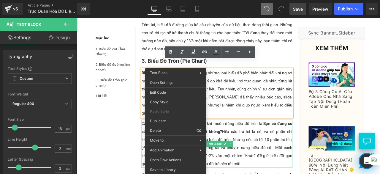
click at [302, 120] on p "Biểu đồ tròn (Pie Chart) là một trong những loại biểu đồ phổ biến nhất đối với …" at bounding box center [243, 106] width 179 height 57
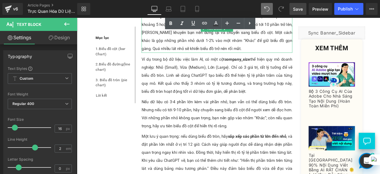
scroll to position [1383, 0]
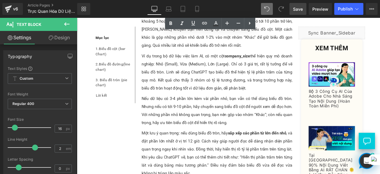
click at [299, 7] on span "Save" at bounding box center [298, 9] width 10 height 6
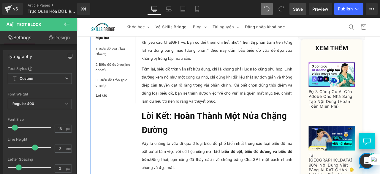
scroll to position [1518, 0]
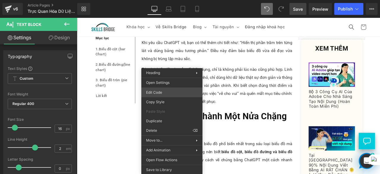
click at [177, 0] on div "Text Block You are previewing how the will restyle your page. You can not edit …" at bounding box center [190, 0] width 380 height 0
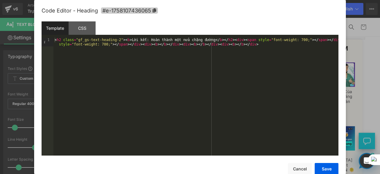
click at [157, 10] on span "#e-1758107436065" at bounding box center [129, 10] width 57 height 6
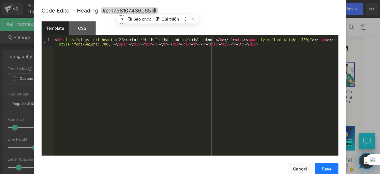
click at [326, 170] on button "Save" at bounding box center [327, 169] width 24 height 12
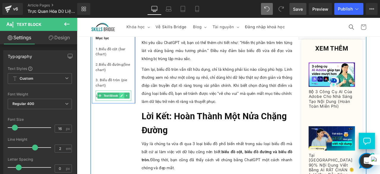
click at [129, 110] on icon at bounding box center [130, 110] width 3 height 4
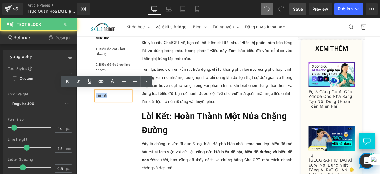
drag, startPoint x: 112, startPoint y: 109, endPoint x: 94, endPoint y: 110, distance: 18.5
click at [95, 110] on div "Mục lục Text Block 1. Biểu đồ cột (bar Chart) Text Block 2. Biểu đồ đường (line…" at bounding box center [120, 76] width 51 height 79
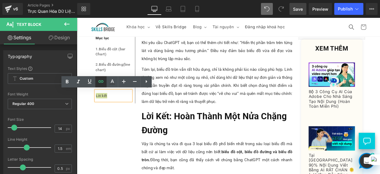
click at [99, 82] on icon at bounding box center [101, 81] width 5 height 2
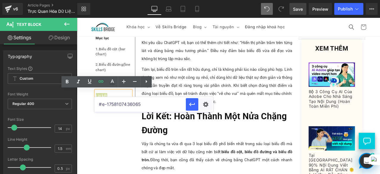
drag, startPoint x: 148, startPoint y: 107, endPoint x: 98, endPoint y: 106, distance: 50.5
click at [98, 106] on input "#e-1758107436065" at bounding box center [140, 104] width 92 height 15
paste input "#e-1758107436065"
type input "#e-1758107436065"
click at [196, 105] on icon "button" at bounding box center [192, 104] width 7 height 7
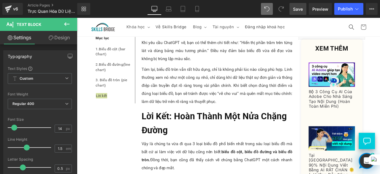
drag, startPoint x: 300, startPoint y: 11, endPoint x: 161, endPoint y: 91, distance: 160.4
click at [300, 11] on span "Save" at bounding box center [298, 9] width 10 height 6
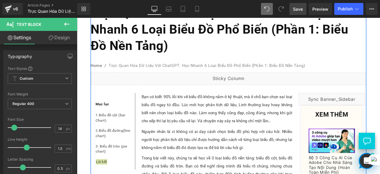
scroll to position [0, 0]
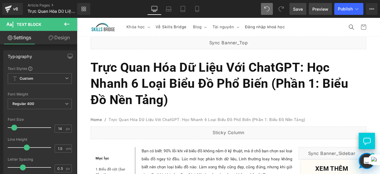
click at [314, 10] on span "Preview" at bounding box center [321, 9] width 16 height 6
click at [299, 7] on span "Save" at bounding box center [298, 9] width 10 height 6
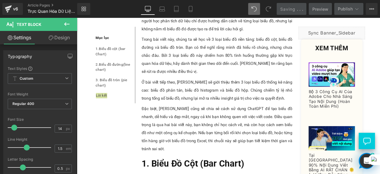
scroll to position [205, 0]
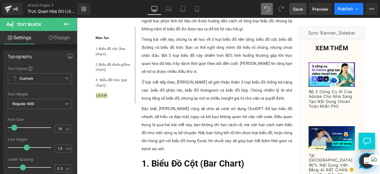
click at [360, 9] on button "Publish" at bounding box center [349, 9] width 29 height 12
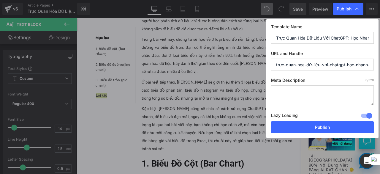
click at [341, 63] on input "trực-quan-hoa-dữ-liệu-với-chatgpt-học-nhanh-6-loại-biểu-dồ-phổ-biến-phần-1-biểu…" at bounding box center [322, 65] width 103 height 12
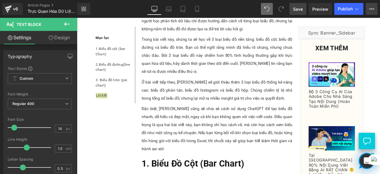
click at [373, 8] on icon at bounding box center [372, 9] width 5 height 5
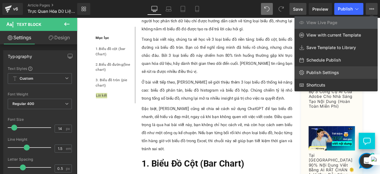
click at [313, 68] on link "Publish Settings" at bounding box center [336, 72] width 83 height 12
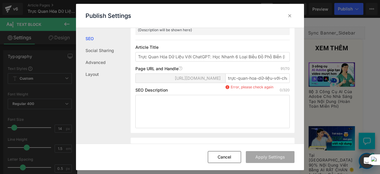
scroll to position [53, 0]
click at [240, 83] on input "trực-quan-hoa-dữ-liệu-với-chatgpt-học-nhanh-6-loại-biểu-dồ-phổ-biến-phần-1-biểu…" at bounding box center [258, 78] width 64 height 10
click at [194, 61] on input "Trực Quan Hóa Dữ Liệu Với ChatGPT: Học Nhanh 6 Loại Biểu Đồ Phổ Biến (Phần 1: B…" at bounding box center [213, 57] width 155 height 10
click at [240, 83] on input "trực-quan-hoa-dữ-liệu-với-chatgpt-học-nhanh-6-loại-biểu-dồ-phổ-biến-phần-1-biểu…" at bounding box center [258, 78] width 64 height 10
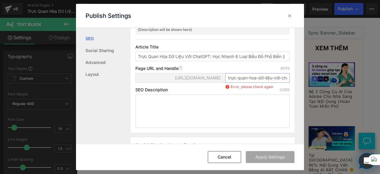
click at [232, 83] on input "trực-quan-hoa-dữ-liệu-với-chatgpt-học-nhanh-6-loại-biểu-dồ-phổ-biến-phần-1-biểu…" at bounding box center [258, 78] width 64 height 10
drag, startPoint x: 233, startPoint y: 91, endPoint x: 287, endPoint y: 91, distance: 54.7
click at [287, 83] on input "tr-quan-hoa-dữ-liệu-với-chatgpt-học-nhanh-6-loại-biểu-dồ-phổ-biến-phần-1-biểu-d…" at bounding box center [258, 78] width 64 height 10
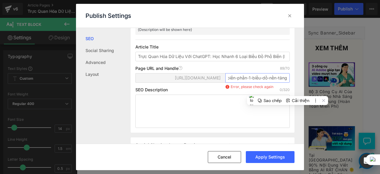
click at [272, 83] on input "tr-quan-hoa-dữ-liệu-với-chatgpt-học-nhanh-6-loại-biểu-dồ-phổ-biến-phần-1-biểu-d…" at bounding box center [258, 78] width 64 height 10
drag, startPoint x: 249, startPoint y: 90, endPoint x: 291, endPoint y: 92, distance: 42.0
click at [291, 92] on div "Search Result Preview Trực Quan Hóa Dữ Liệu Với ChatGPT: Học Nhanh 6 Loại Biểu …" at bounding box center [213, 56] width 164 height 152
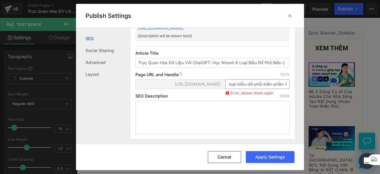
scroll to position [0, 95]
click at [278, 89] on input "tr-quan-hoa-dữ-liệu-với-chatgpt-học-nhanh-6-loại-biểu-dồ-phổ-biến-phần-1" at bounding box center [258, 84] width 64 height 10
click at [230, 89] on input "tr-quan-hoa-dữ-liệu-với-chatgpt-học-nhanh-6-loại-biểu-dồ-phổ-biến-1" at bounding box center [258, 84] width 64 height 10
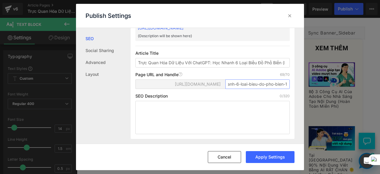
scroll to position [0, 88]
type input "truc-quan-hoa-du-lieu-voi-chatgpt-hoc-nhanh-6-loai-bieu-do-pho-bien-1"
click at [261, 157] on button "Apply Settings" at bounding box center [270, 157] width 49 height 12
click at [199, 117] on textarea at bounding box center [213, 117] width 155 height 33
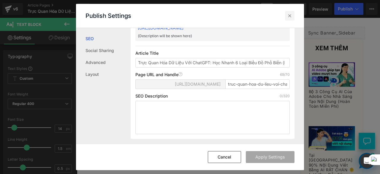
click at [292, 16] on icon at bounding box center [290, 16] width 6 height 6
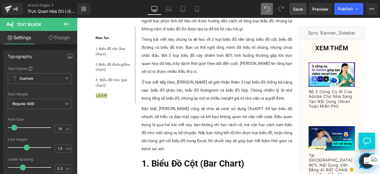
click at [296, 10] on span "Save" at bounding box center [298, 9] width 10 height 6
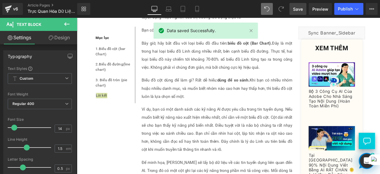
scroll to position [478, 0]
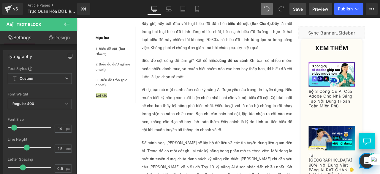
click at [319, 10] on span "Preview" at bounding box center [321, 9] width 16 height 6
